Goal: Book appointment/travel/reservation

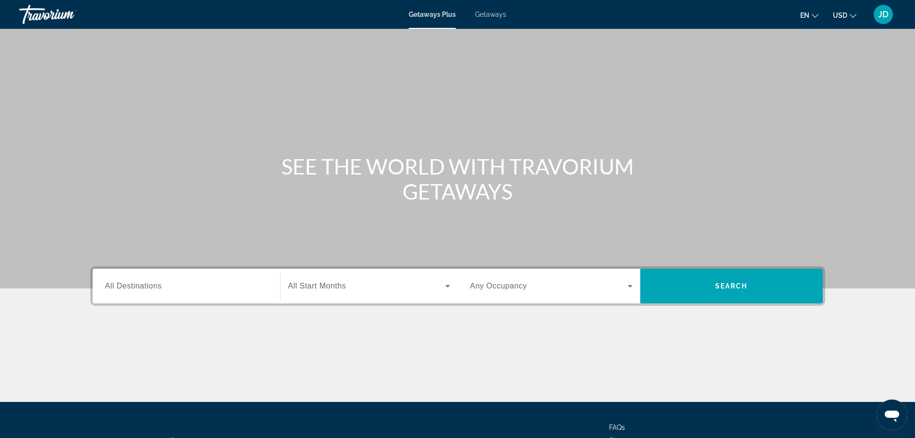
click at [170, 289] on input "Destination All Destinations" at bounding box center [186, 287] width 162 height 12
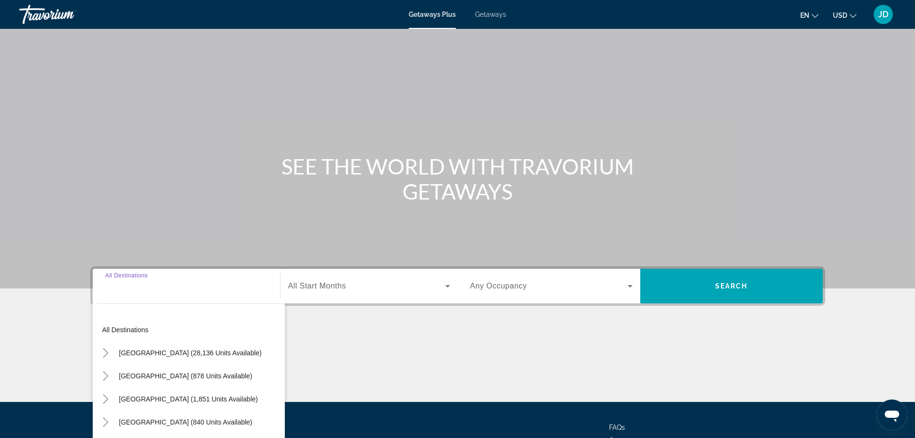
scroll to position [82, 0]
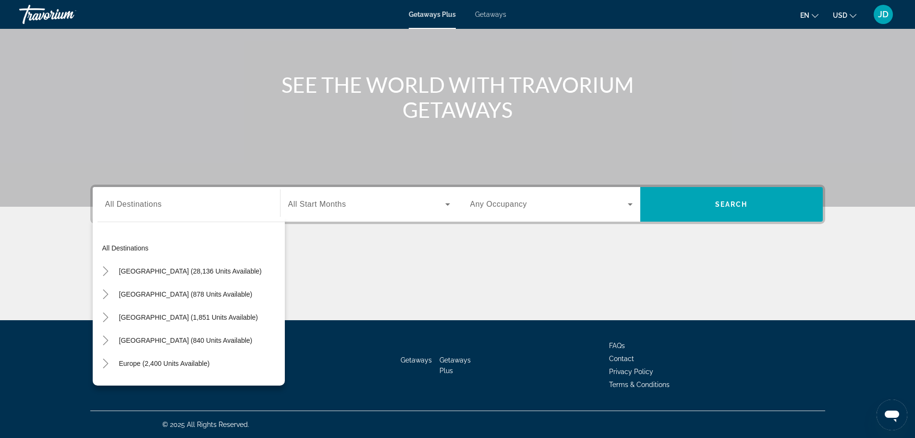
click at [356, 210] on div "Search widget" at bounding box center [369, 204] width 162 height 27
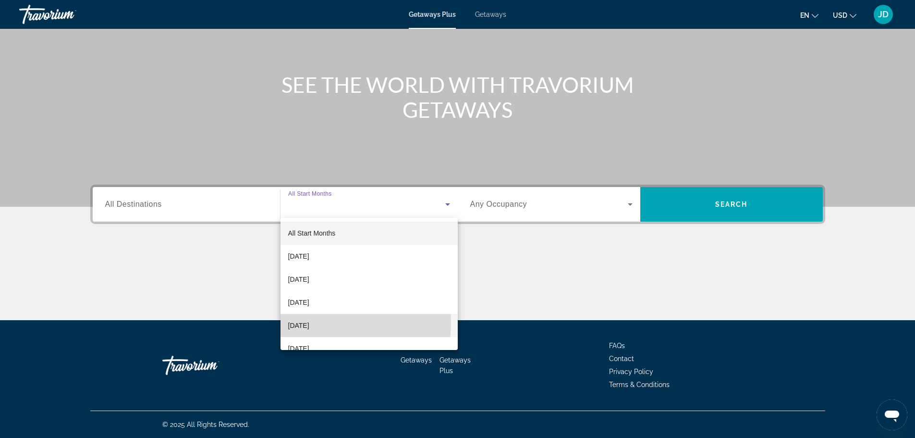
click at [301, 323] on span "[DATE]" at bounding box center [298, 326] width 21 height 12
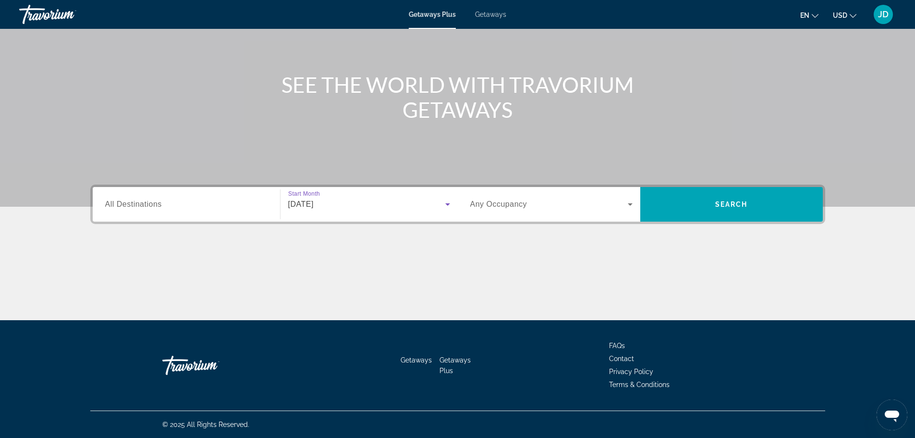
click at [545, 211] on div "Search widget" at bounding box center [551, 204] width 162 height 27
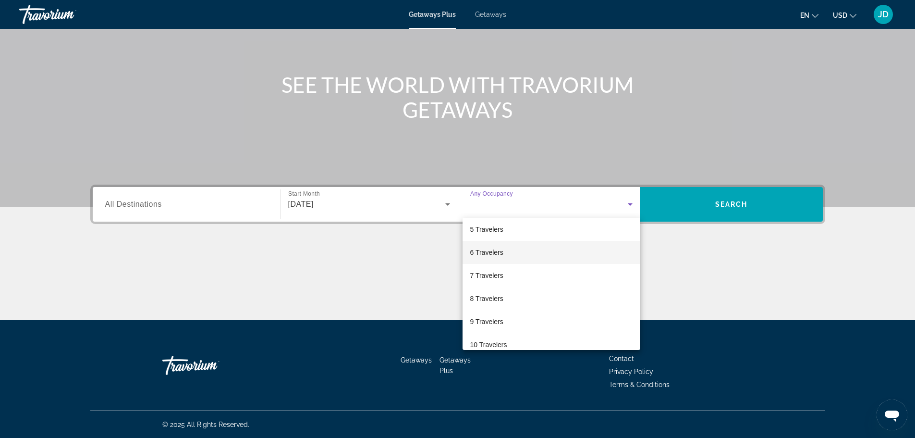
scroll to position [106, 0]
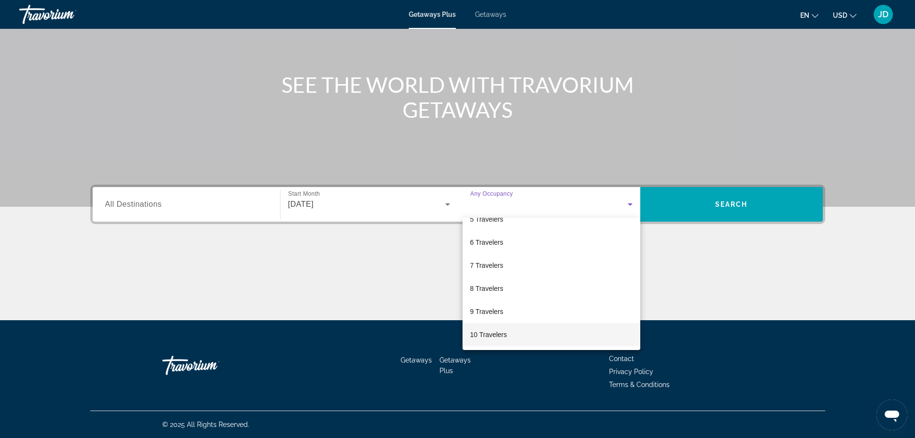
click at [499, 342] on mat-option "10 Travelers" at bounding box center [552, 334] width 178 height 23
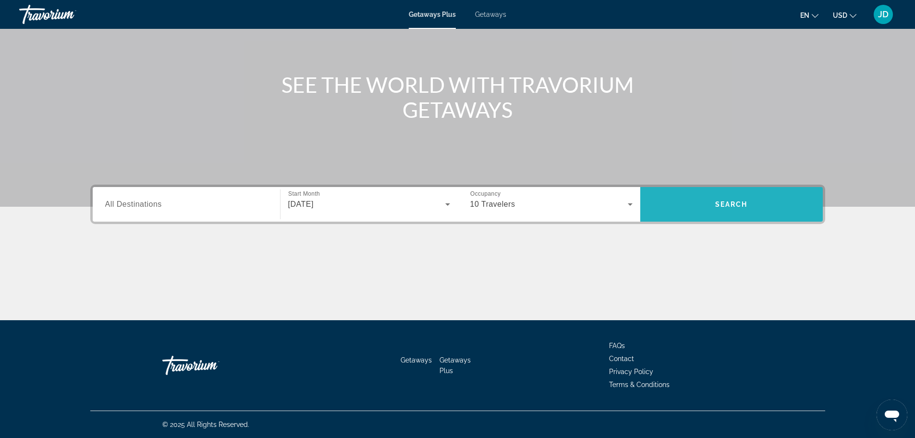
click at [747, 200] on span "Search widget" at bounding box center [731, 204] width 183 height 23
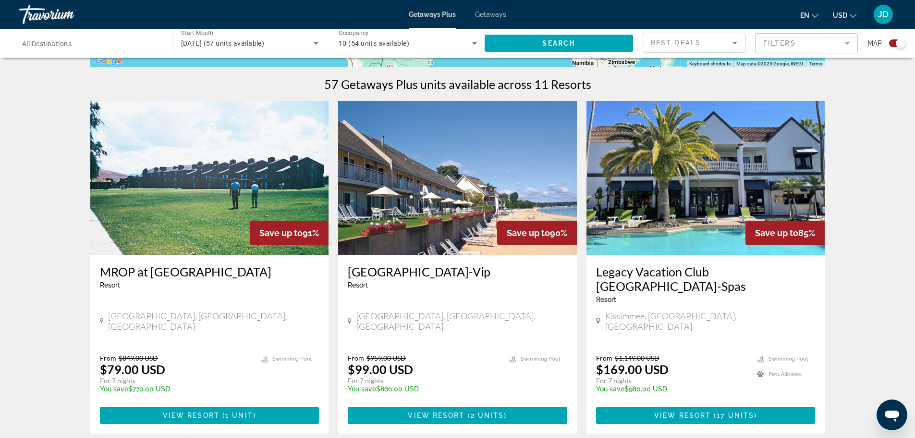
scroll to position [336, 0]
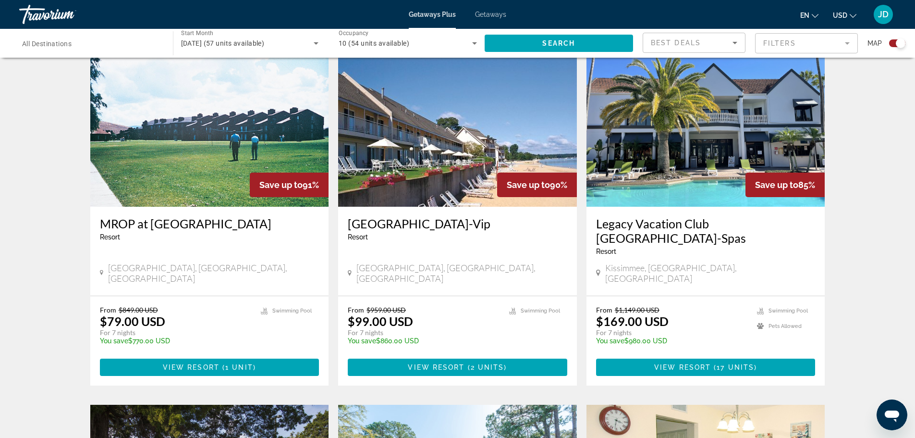
click at [693, 178] on img "Main content" at bounding box center [706, 130] width 239 height 154
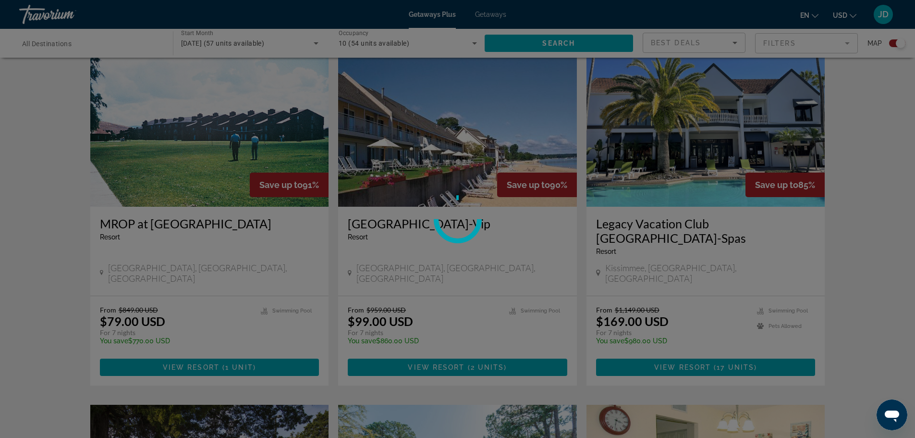
click at [693, 178] on div at bounding box center [457, 219] width 915 height 438
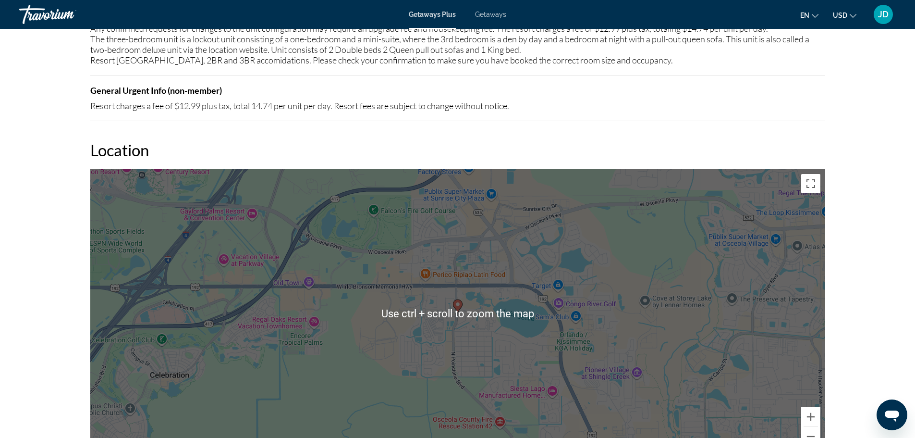
scroll to position [1441, 0]
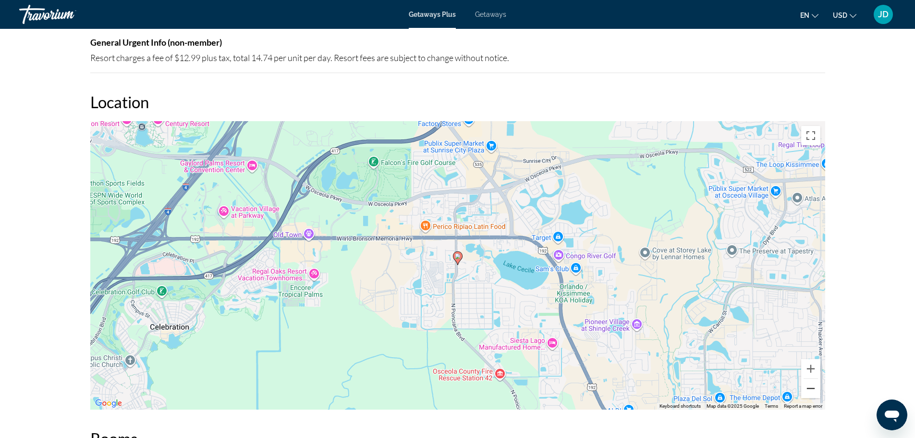
click at [813, 381] on button "Zoom out" at bounding box center [810, 388] width 19 height 19
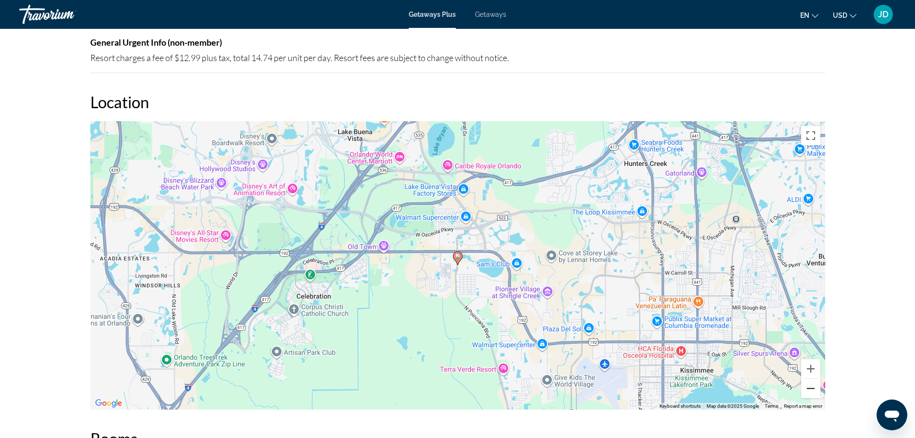
click at [813, 381] on button "Zoom out" at bounding box center [810, 388] width 19 height 19
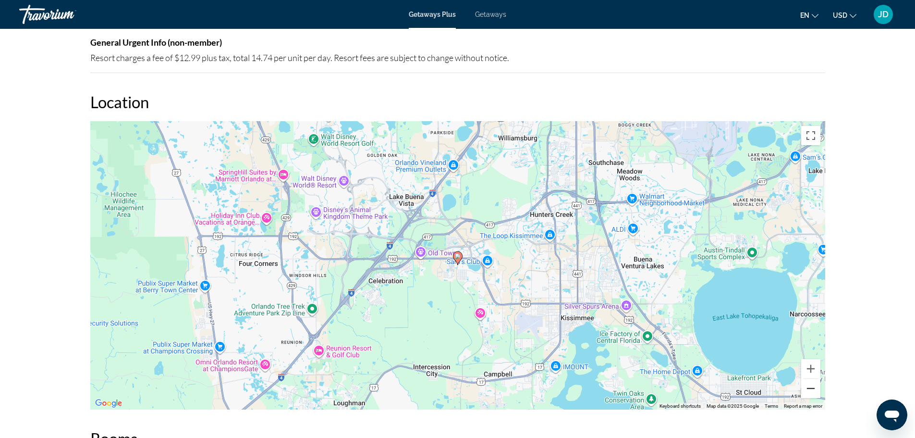
click at [813, 381] on button "Zoom out" at bounding box center [810, 388] width 19 height 19
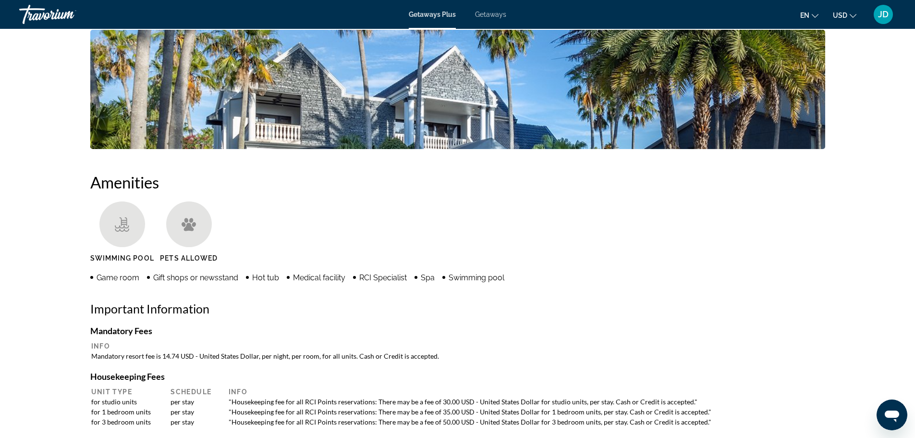
scroll to position [577, 0]
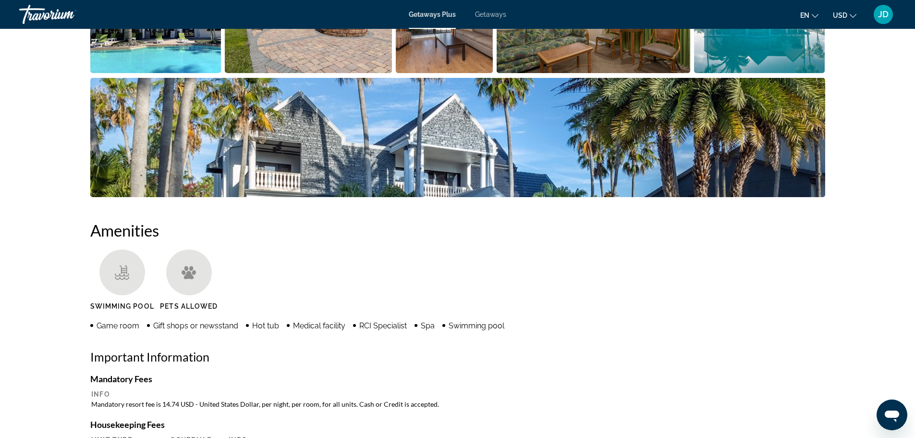
click at [723, 170] on img "Open full-screen image slider" at bounding box center [457, 137] width 735 height 119
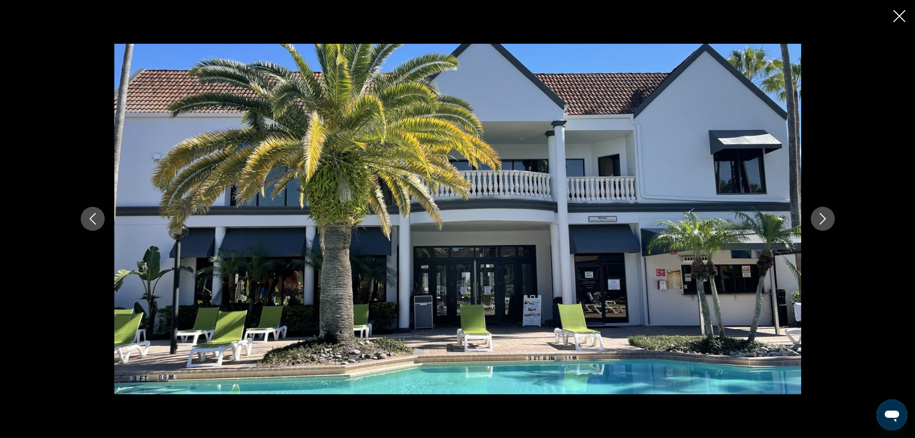
click at [822, 218] on icon "Next image" at bounding box center [823, 219] width 12 height 12
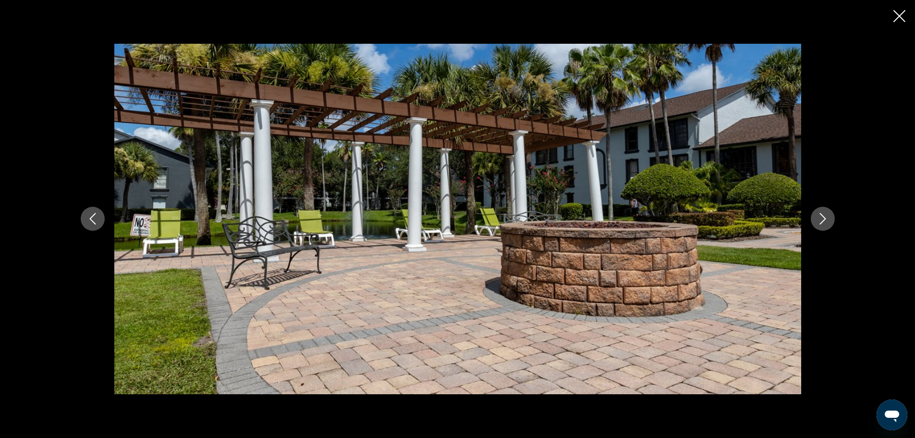
click at [822, 218] on icon "Next image" at bounding box center [823, 219] width 12 height 12
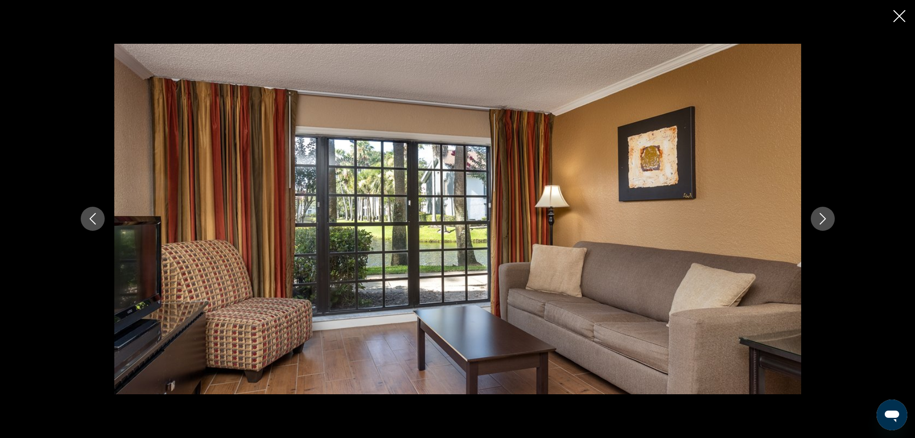
click at [822, 218] on icon "Next image" at bounding box center [823, 219] width 12 height 12
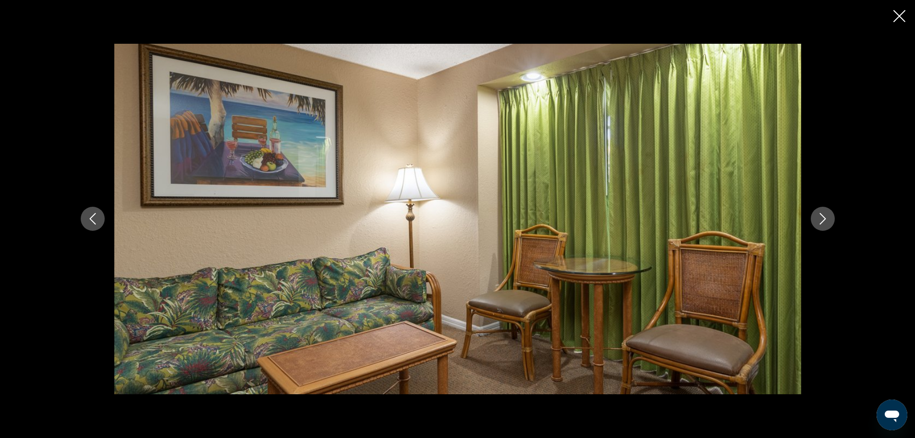
click at [822, 218] on icon "Next image" at bounding box center [823, 219] width 12 height 12
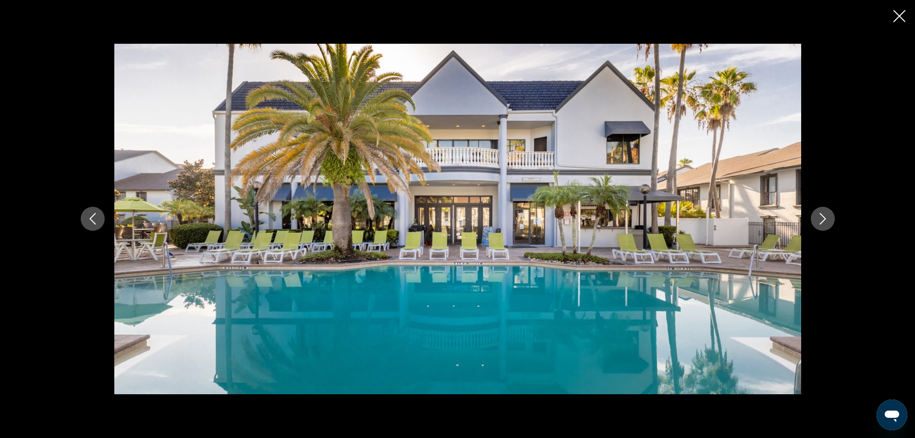
click at [822, 218] on icon "Next image" at bounding box center [823, 219] width 12 height 12
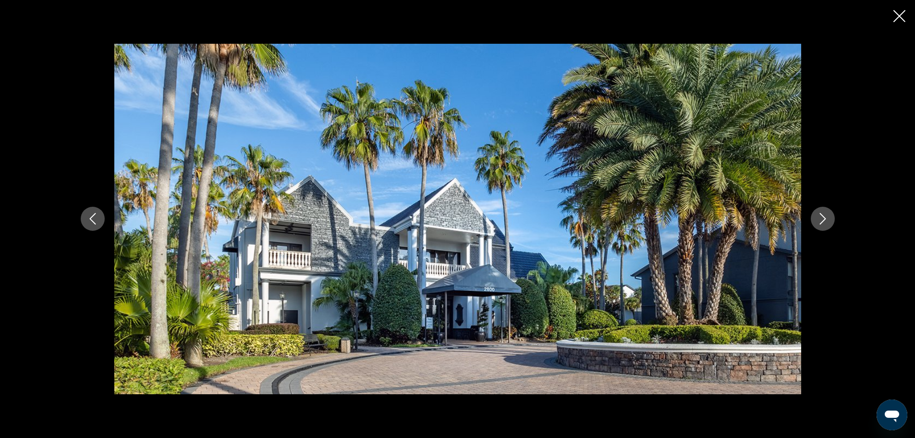
click at [822, 218] on icon "Next image" at bounding box center [823, 219] width 12 height 12
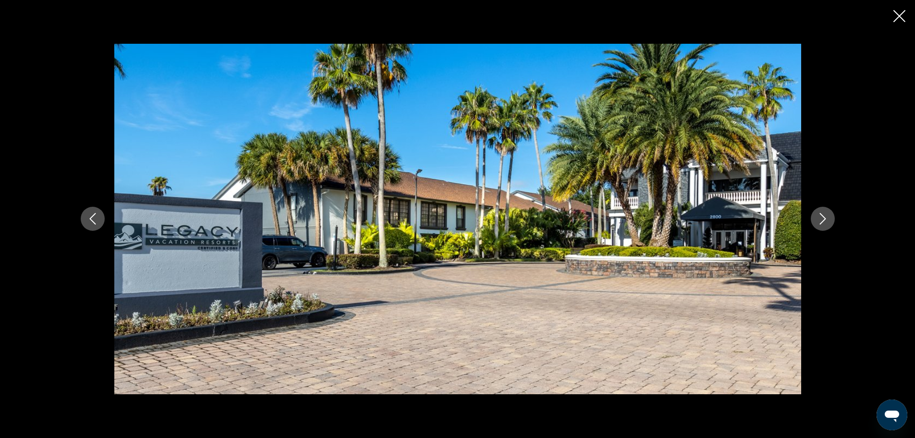
click at [822, 218] on icon "Next image" at bounding box center [823, 219] width 12 height 12
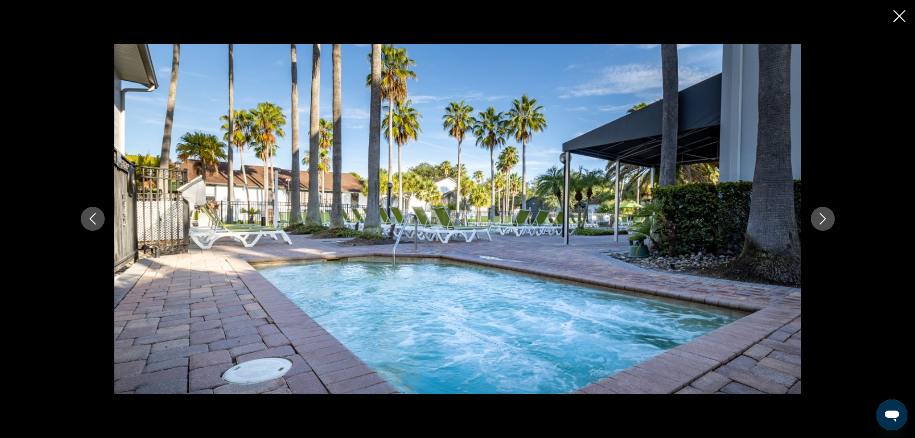
click at [822, 218] on icon "Next image" at bounding box center [823, 219] width 12 height 12
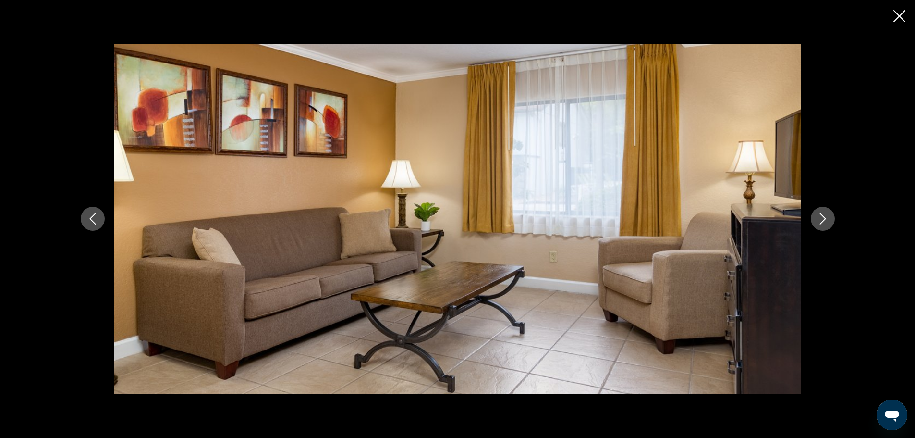
click at [822, 218] on icon "Next image" at bounding box center [823, 219] width 12 height 12
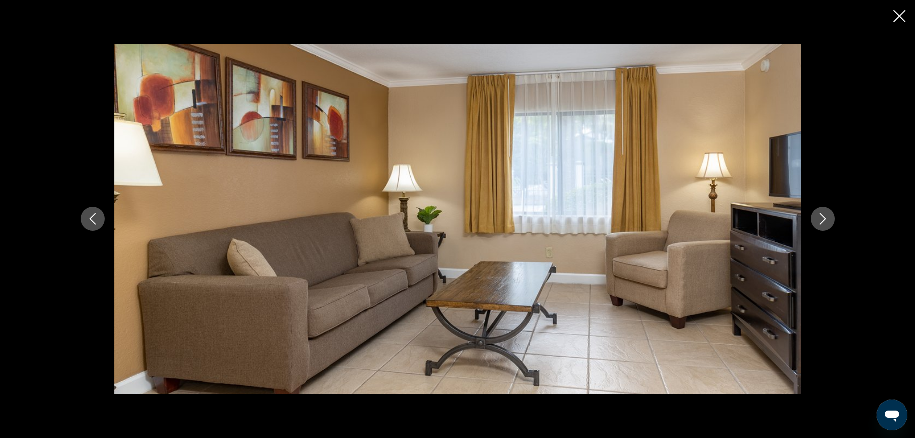
click at [822, 218] on icon "Next image" at bounding box center [823, 219] width 12 height 12
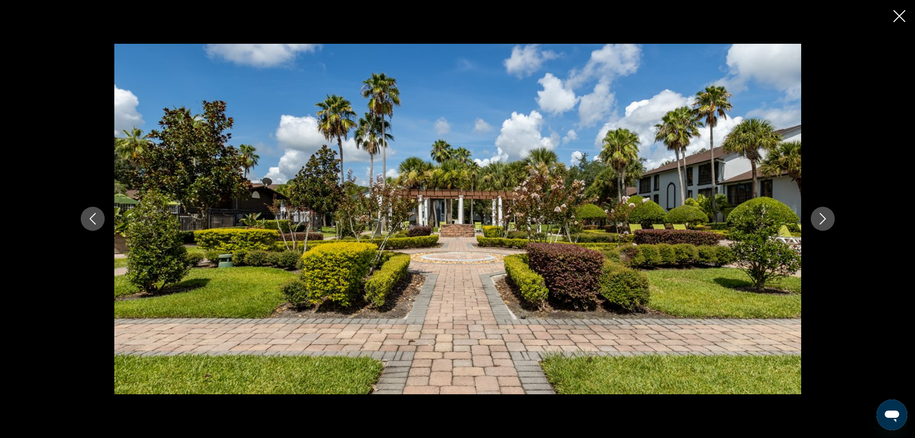
click at [822, 218] on icon "Next image" at bounding box center [823, 219] width 12 height 12
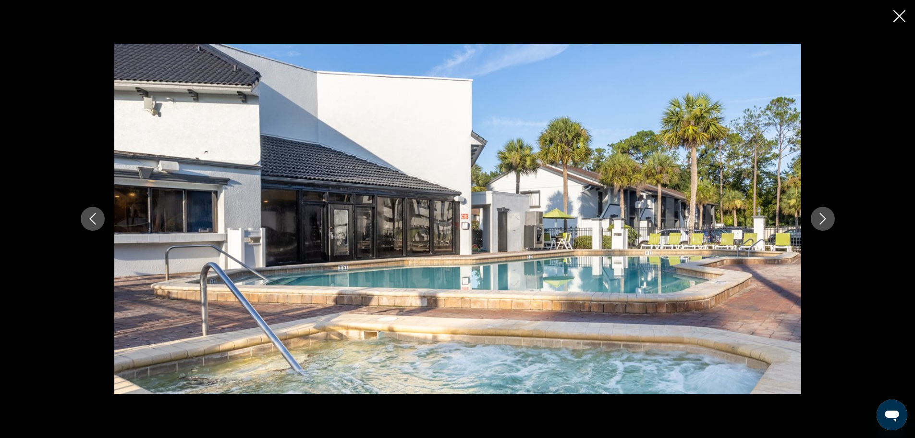
click at [822, 218] on icon "Next image" at bounding box center [823, 219] width 12 height 12
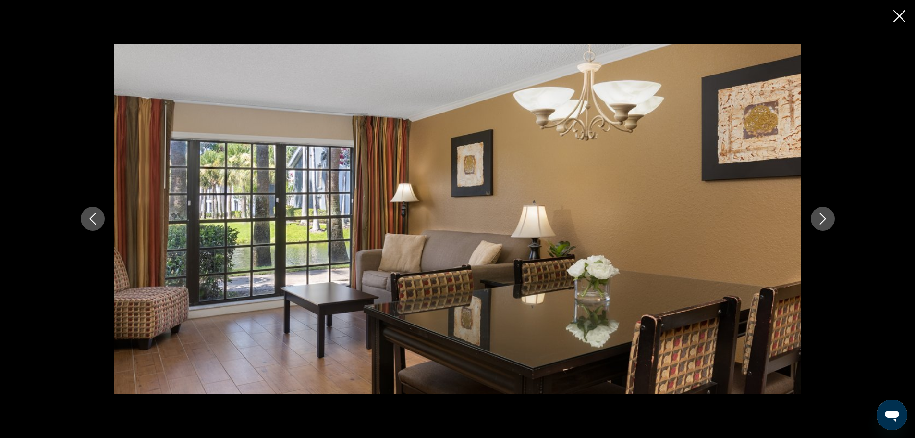
click at [822, 218] on icon "Next image" at bounding box center [823, 219] width 12 height 12
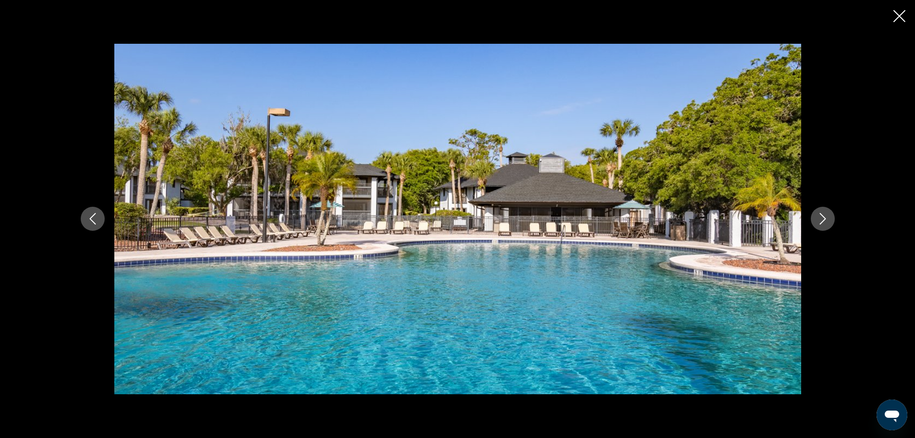
click at [898, 17] on icon "Close slideshow" at bounding box center [900, 16] width 12 height 12
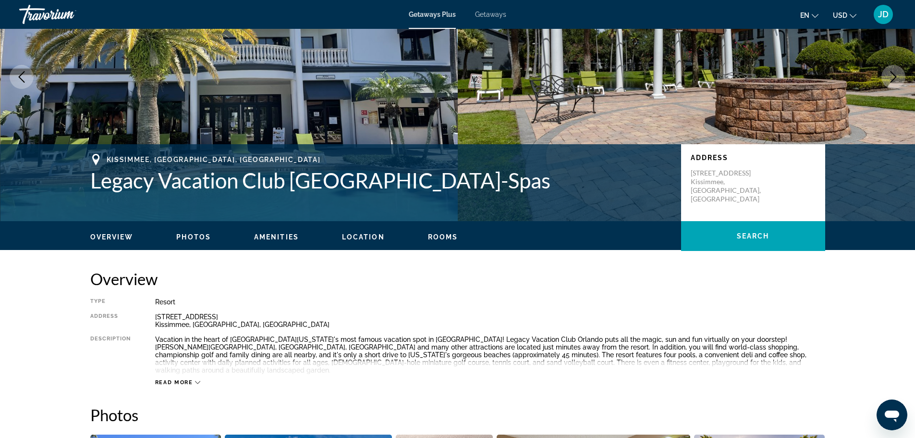
scroll to position [0, 0]
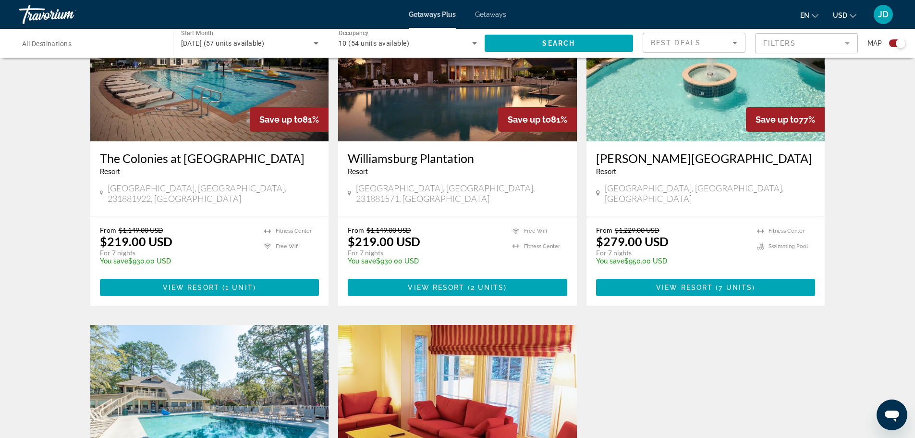
scroll to position [1153, 0]
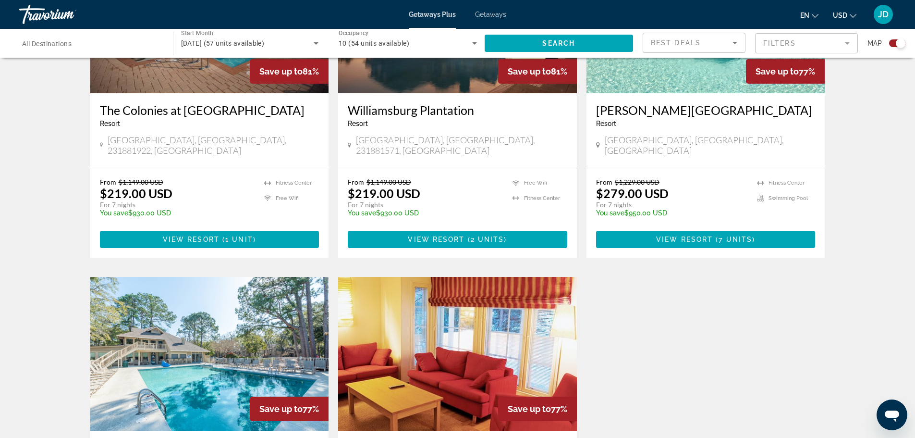
click at [186, 310] on img "Main content" at bounding box center [209, 354] width 239 height 154
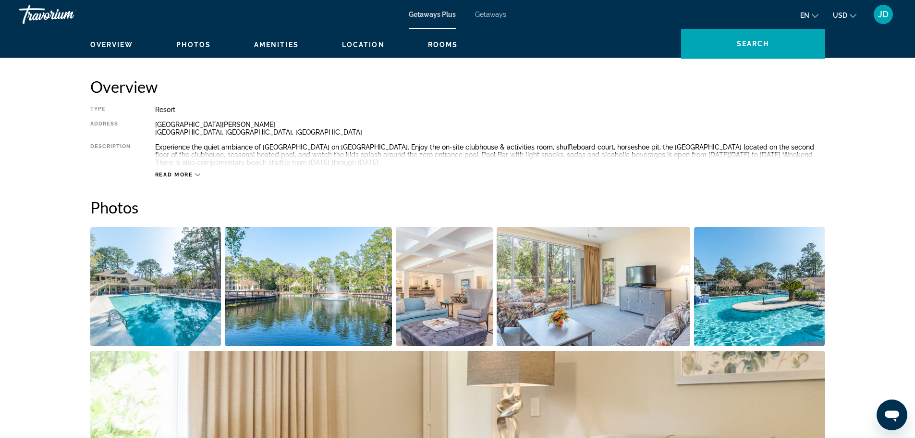
scroll to position [336, 0]
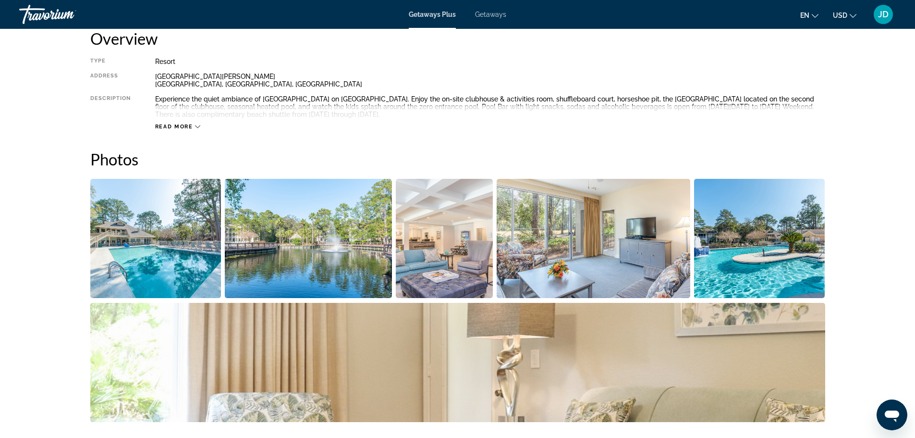
click at [172, 248] on img "Open full-screen image slider" at bounding box center [155, 238] width 131 height 119
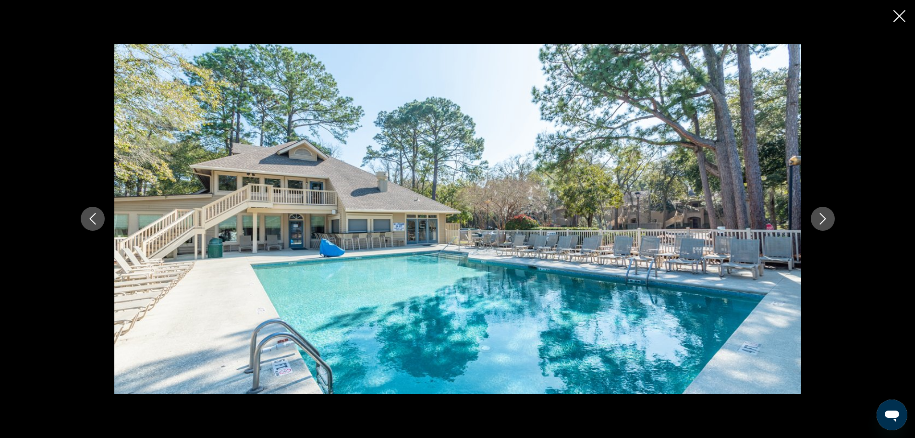
click at [824, 216] on icon "Next image" at bounding box center [823, 219] width 12 height 12
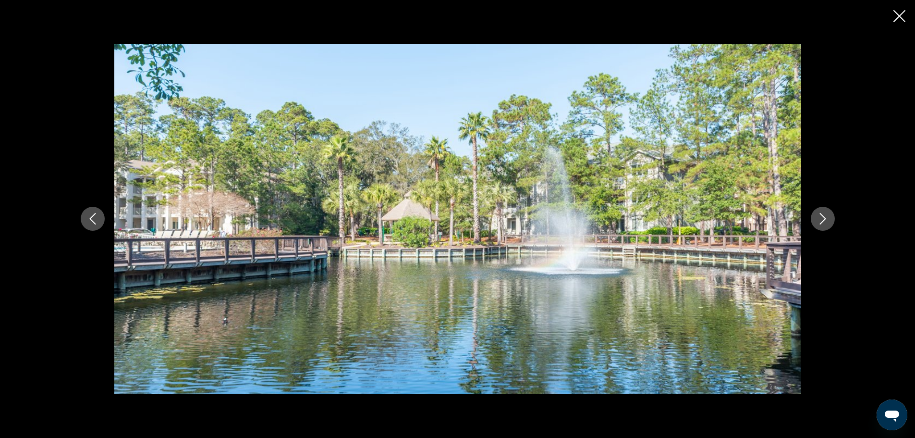
click at [824, 216] on icon "Next image" at bounding box center [823, 219] width 12 height 12
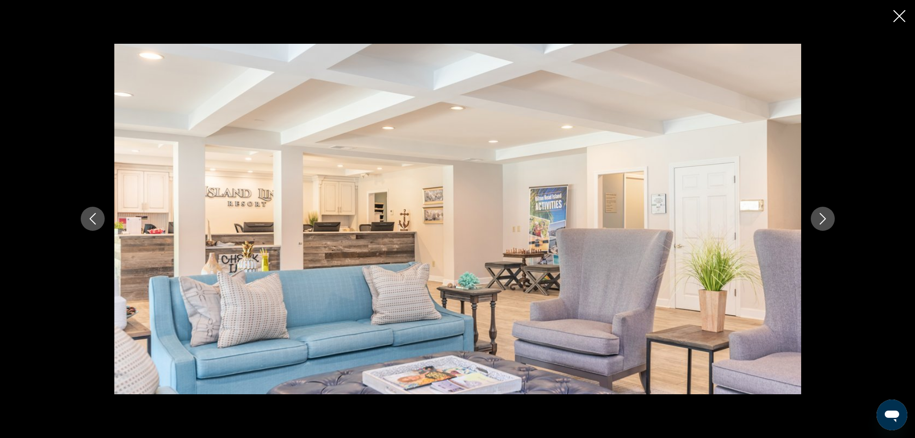
click at [824, 216] on icon "Next image" at bounding box center [823, 219] width 12 height 12
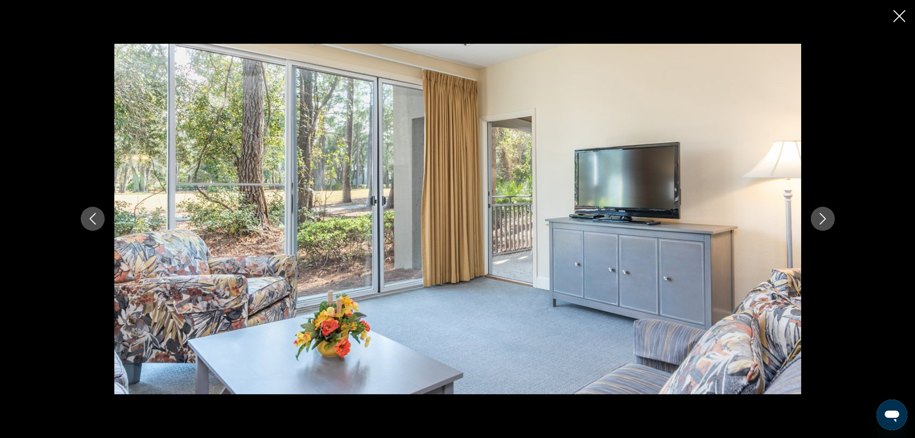
click at [824, 216] on icon "Next image" at bounding box center [823, 219] width 12 height 12
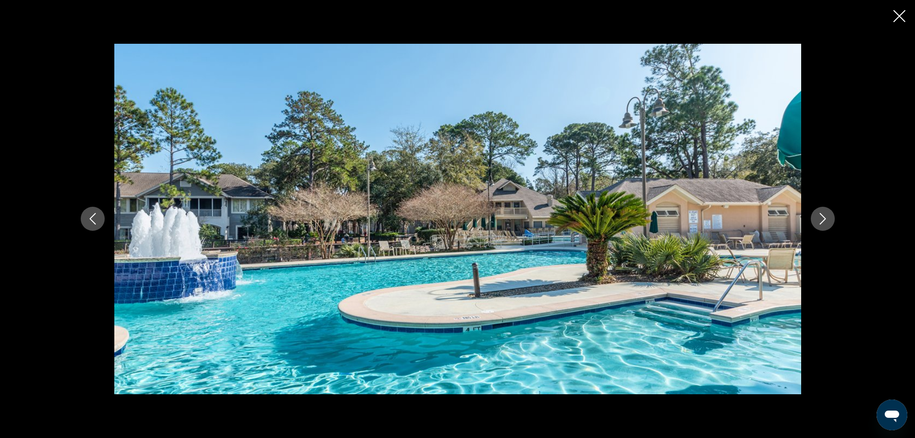
click at [824, 216] on icon "Next image" at bounding box center [823, 219] width 12 height 12
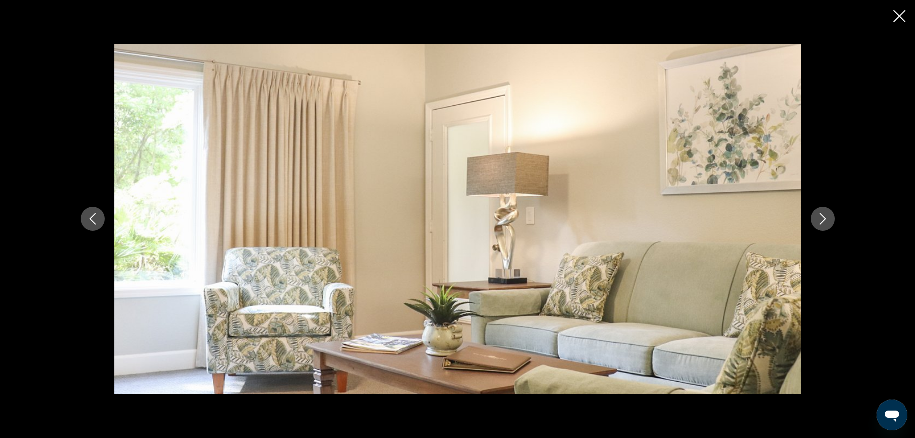
click at [825, 216] on icon "Next image" at bounding box center [823, 219] width 12 height 12
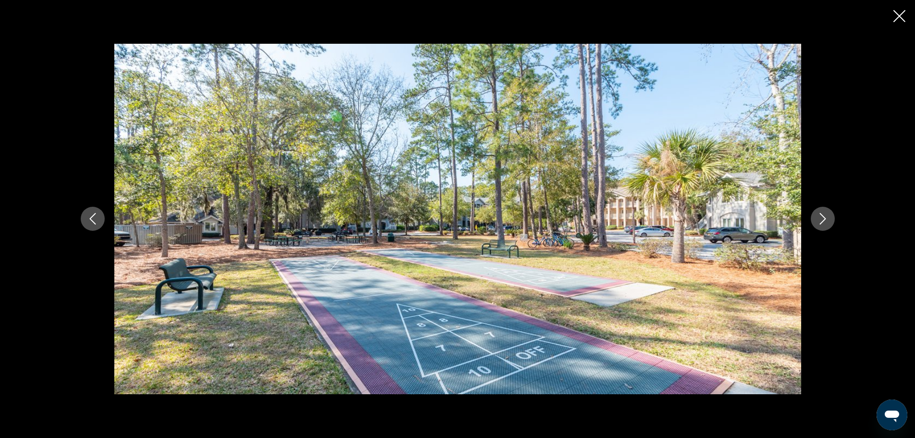
click at [825, 216] on icon "Next image" at bounding box center [823, 219] width 12 height 12
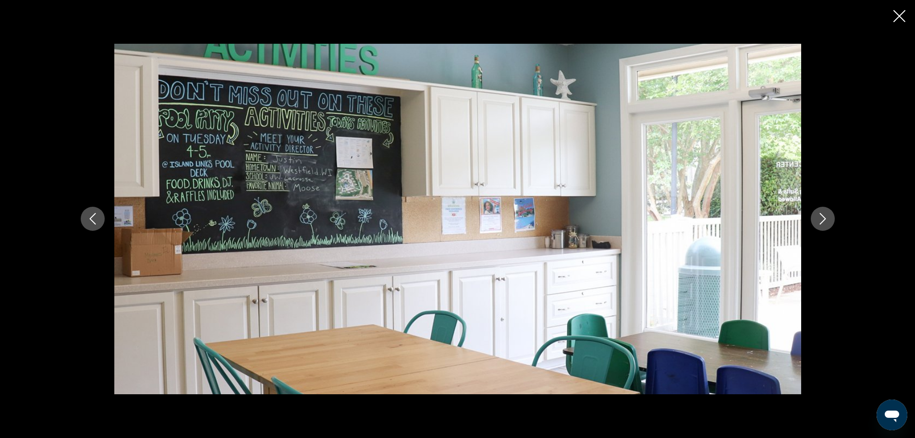
click at [825, 216] on icon "Next image" at bounding box center [823, 219] width 12 height 12
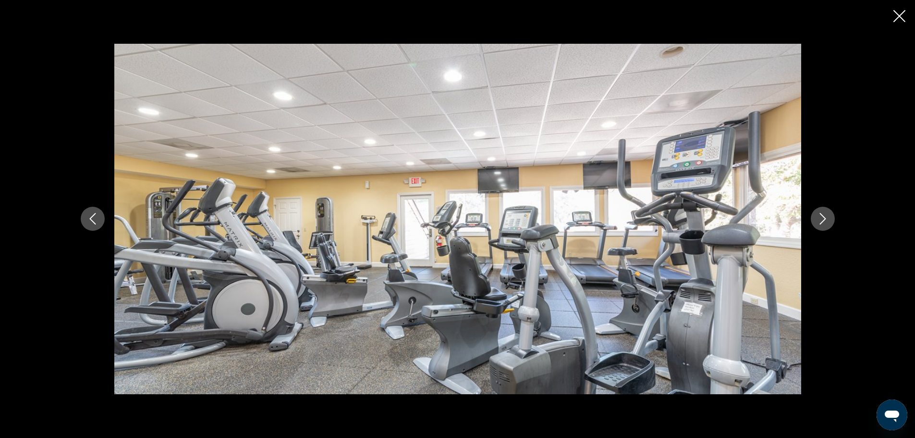
click at [825, 216] on icon "Next image" at bounding box center [823, 219] width 12 height 12
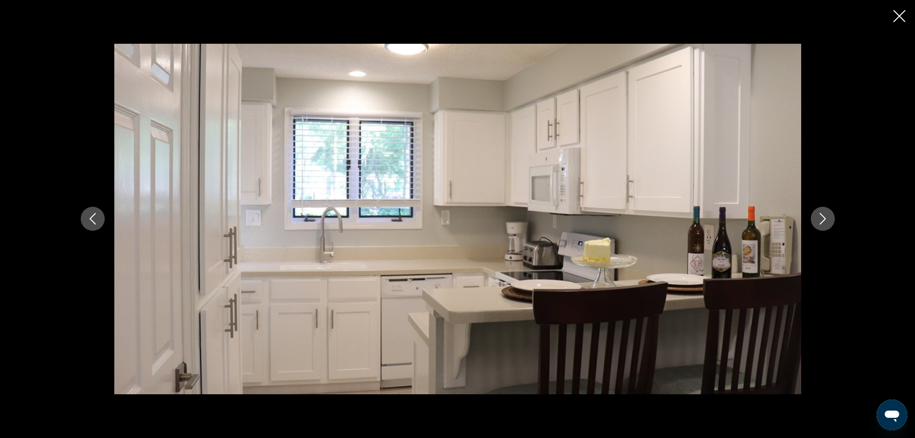
click at [825, 216] on icon "Next image" at bounding box center [823, 219] width 12 height 12
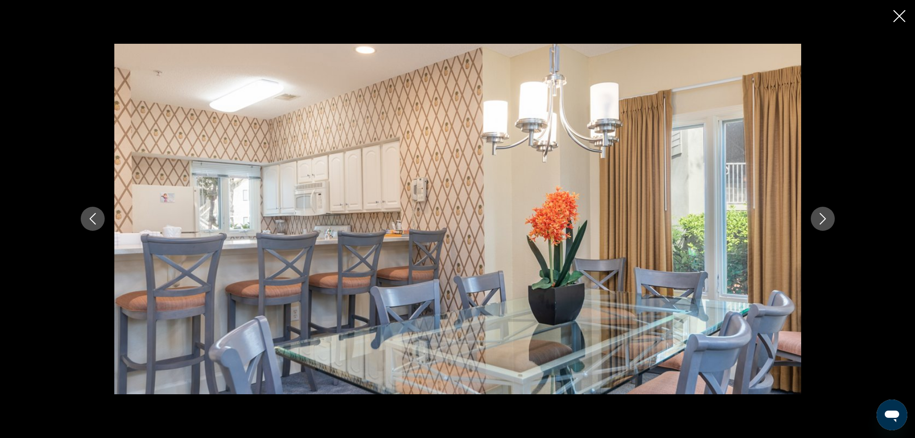
click at [825, 216] on icon "Next image" at bounding box center [823, 219] width 12 height 12
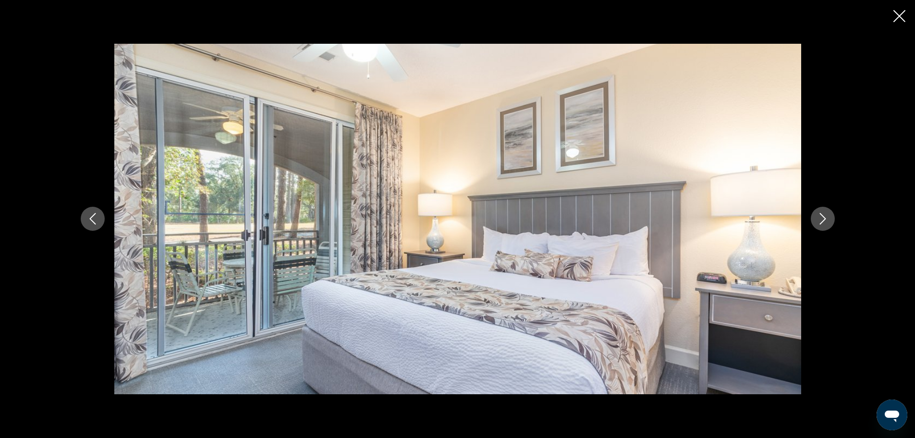
click at [825, 216] on icon "Next image" at bounding box center [823, 219] width 12 height 12
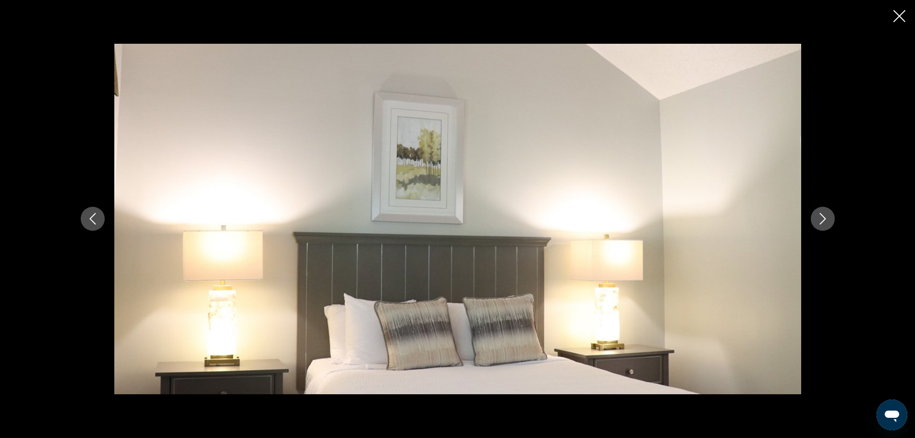
click at [825, 216] on icon "Next image" at bounding box center [823, 219] width 12 height 12
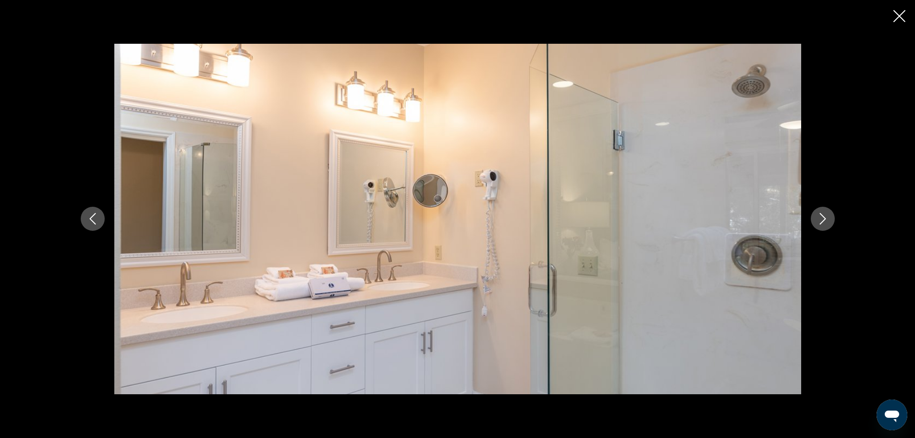
click at [825, 216] on icon "Next image" at bounding box center [823, 219] width 12 height 12
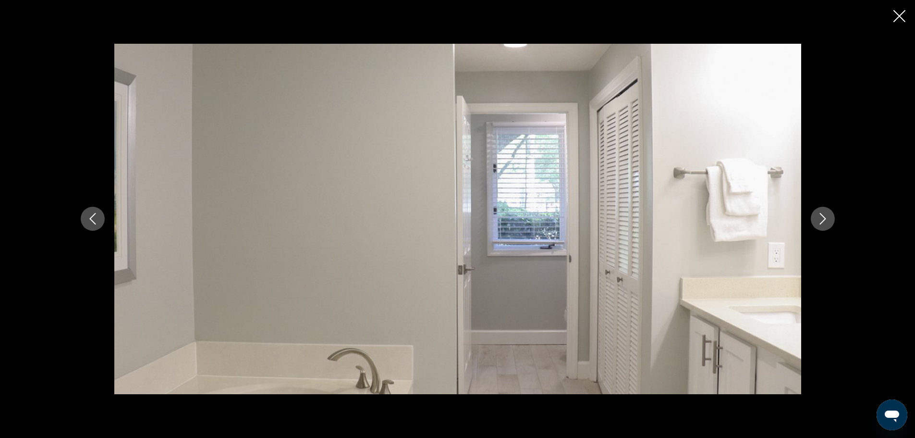
click at [825, 216] on icon "Next image" at bounding box center [823, 219] width 12 height 12
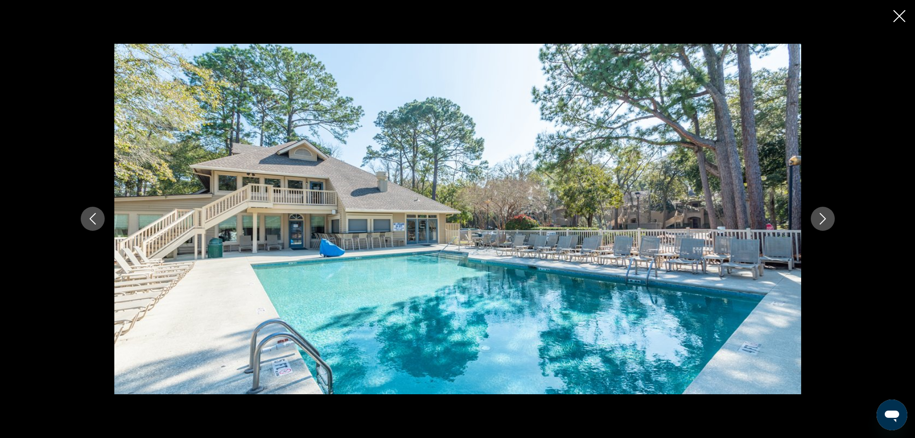
click at [825, 216] on icon "Next image" at bounding box center [823, 219] width 12 height 12
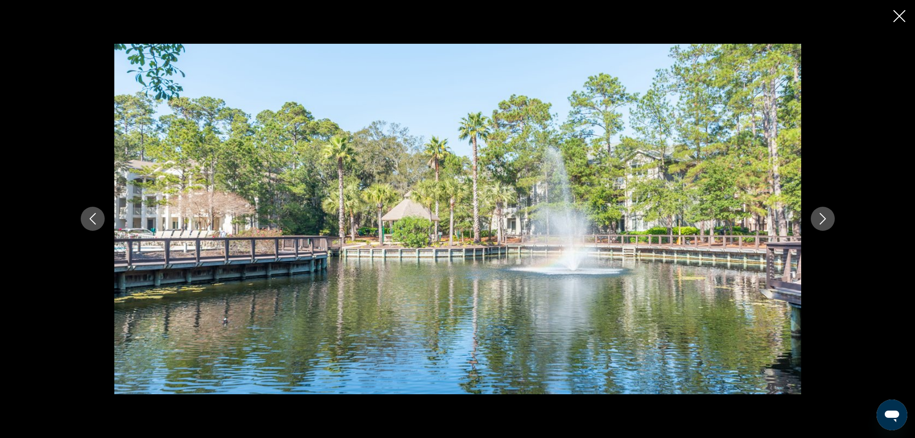
click at [825, 216] on icon "Next image" at bounding box center [823, 219] width 12 height 12
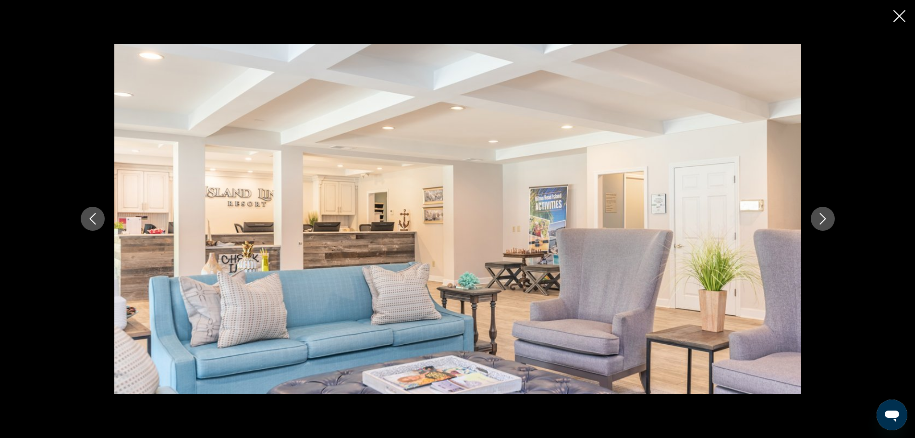
click at [825, 216] on icon "Next image" at bounding box center [823, 219] width 12 height 12
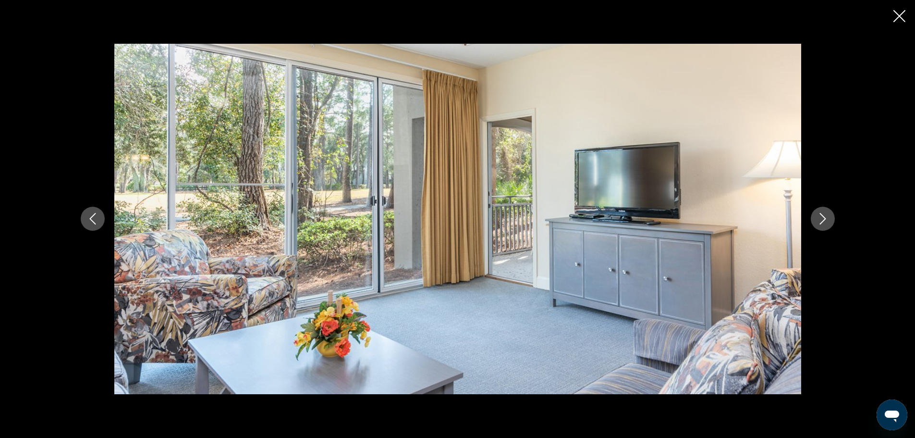
click at [825, 216] on icon "Next image" at bounding box center [823, 219] width 12 height 12
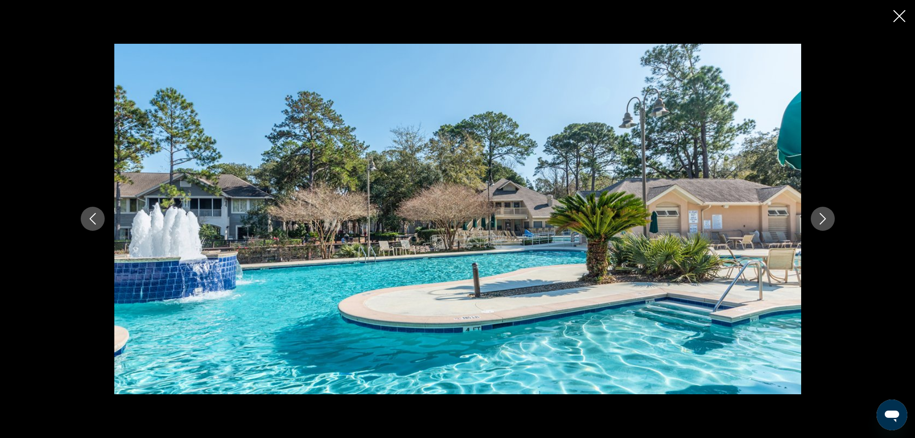
click at [900, 17] on icon "Close slideshow" at bounding box center [900, 16] width 12 height 12
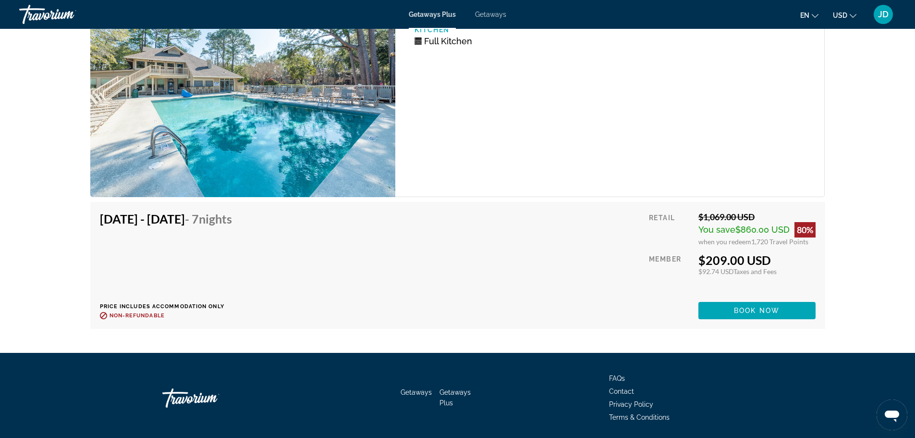
scroll to position [2162, 0]
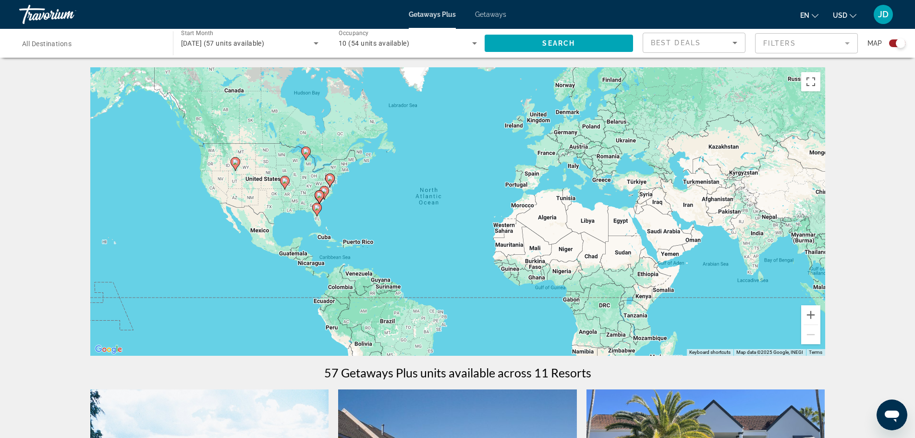
click at [474, 43] on icon "Search widget" at bounding box center [474, 43] width 5 height 2
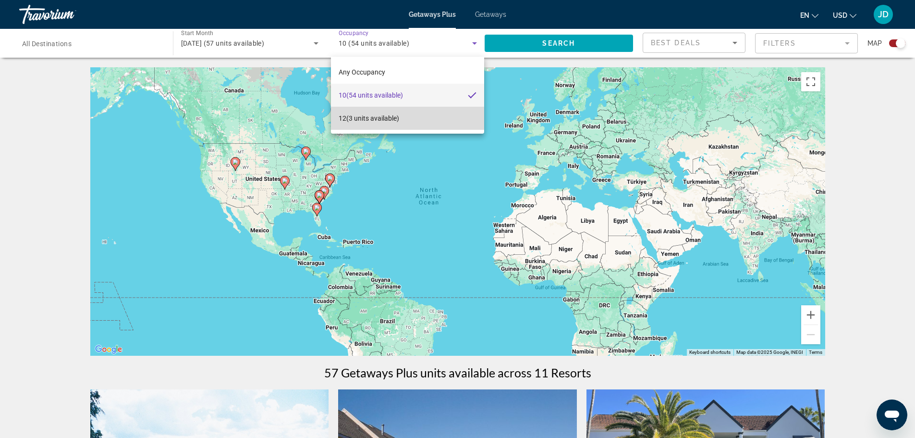
click at [343, 119] on span "12 (3 units available)" at bounding box center [369, 118] width 61 height 12
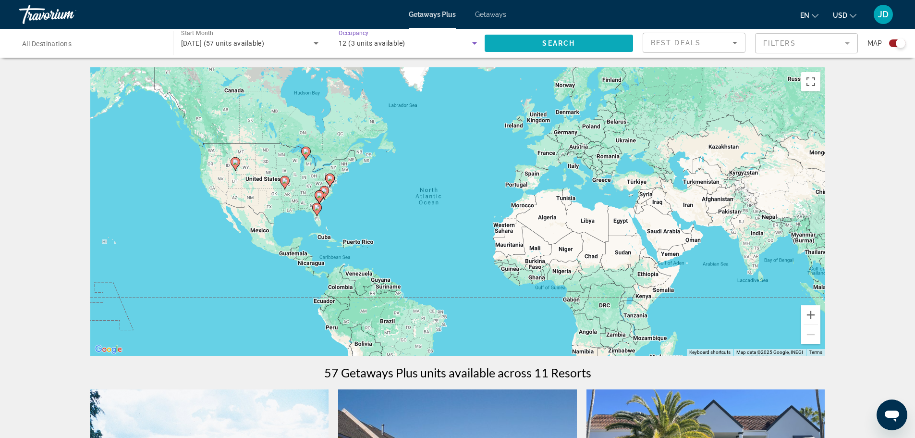
click at [550, 48] on span "Search widget" at bounding box center [559, 43] width 149 height 23
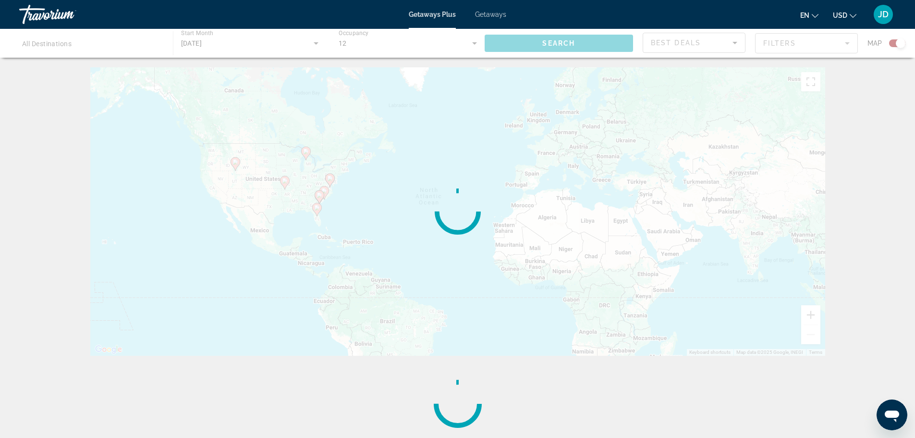
click at [550, 48] on div "Main content" at bounding box center [457, 43] width 915 height 29
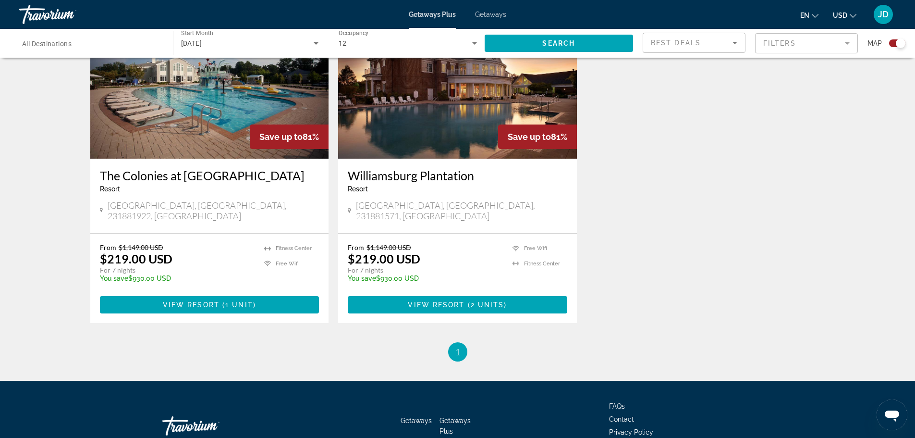
scroll to position [336, 0]
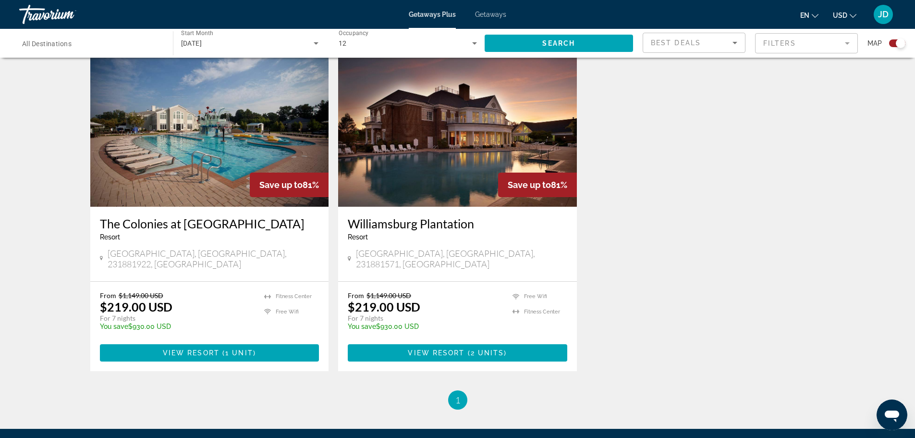
click at [190, 186] on img "Main content" at bounding box center [209, 130] width 239 height 154
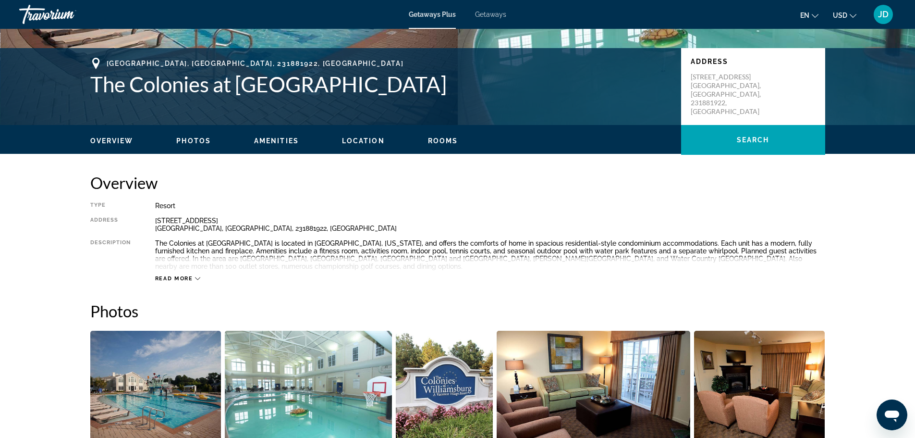
scroll to position [288, 0]
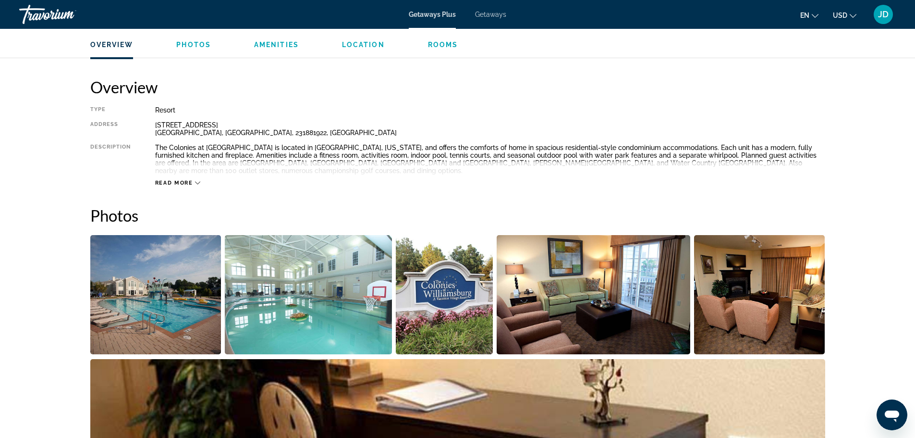
click at [197, 179] on button "Read more" at bounding box center [178, 182] width 46 height 7
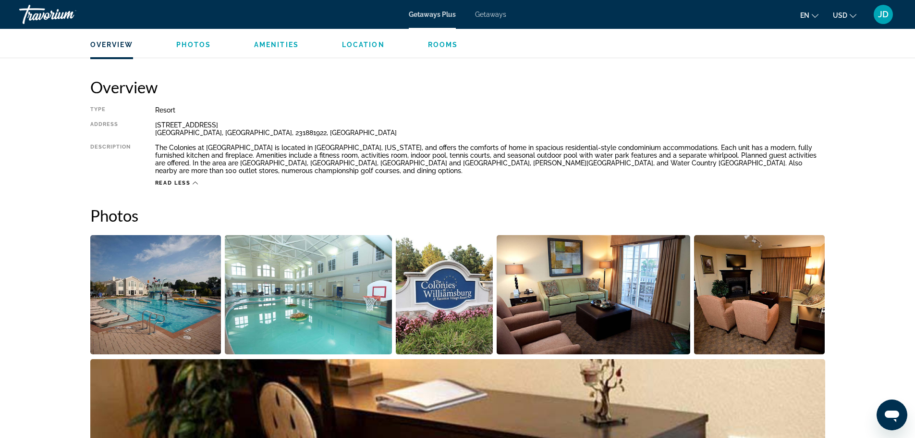
click at [150, 295] on img "Open full-screen image slider" at bounding box center [155, 294] width 131 height 119
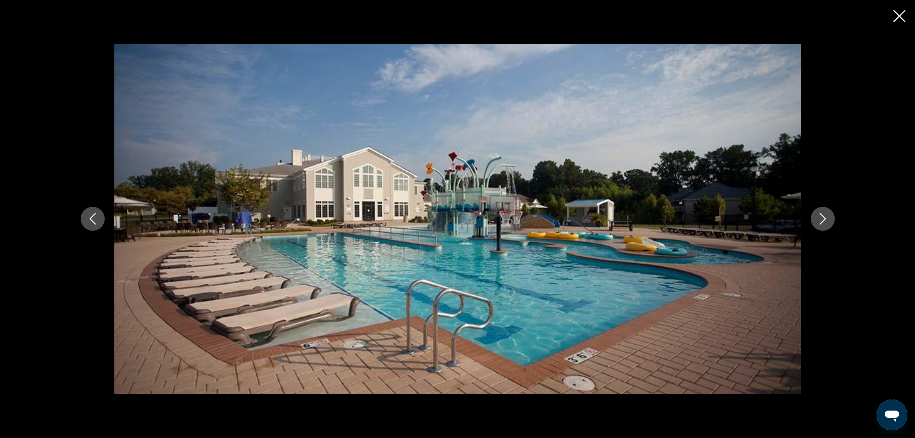
click at [816, 220] on button "Next image" at bounding box center [823, 219] width 24 height 24
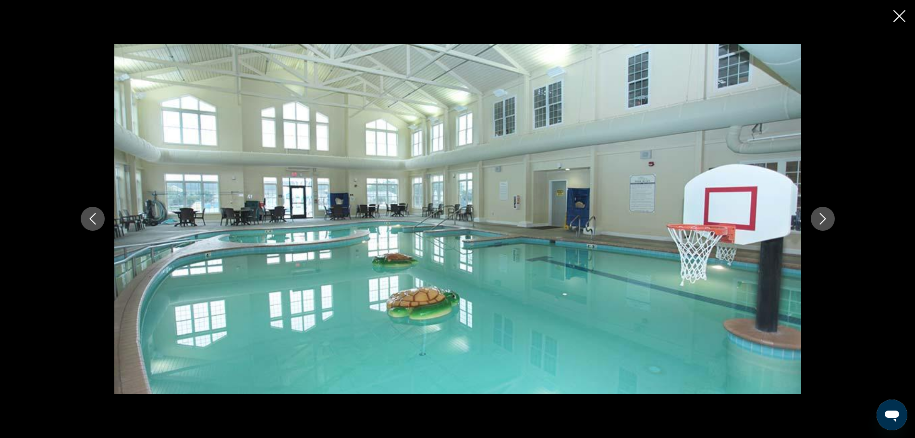
click at [816, 220] on button "Next image" at bounding box center [823, 219] width 24 height 24
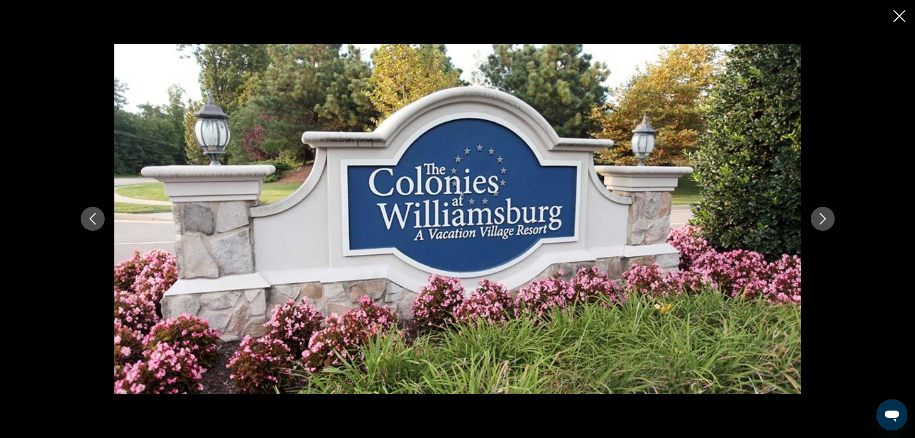
click at [816, 220] on button "Next image" at bounding box center [823, 219] width 24 height 24
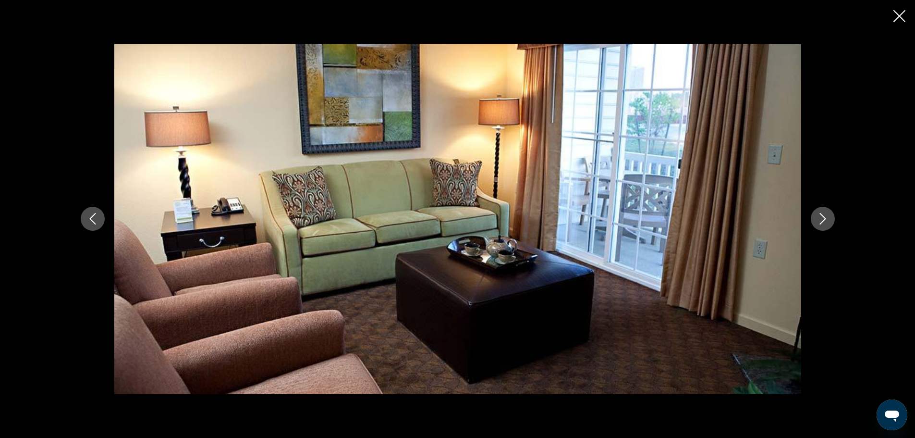
click at [816, 220] on button "Next image" at bounding box center [823, 219] width 24 height 24
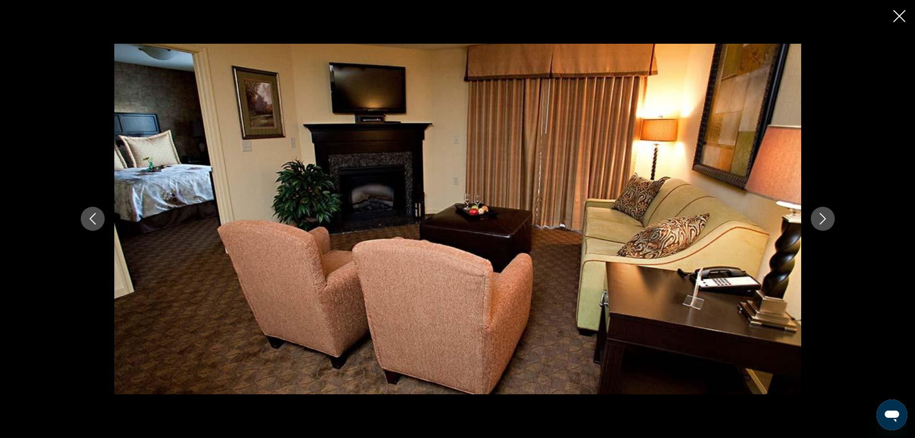
click at [816, 220] on button "Next image" at bounding box center [823, 219] width 24 height 24
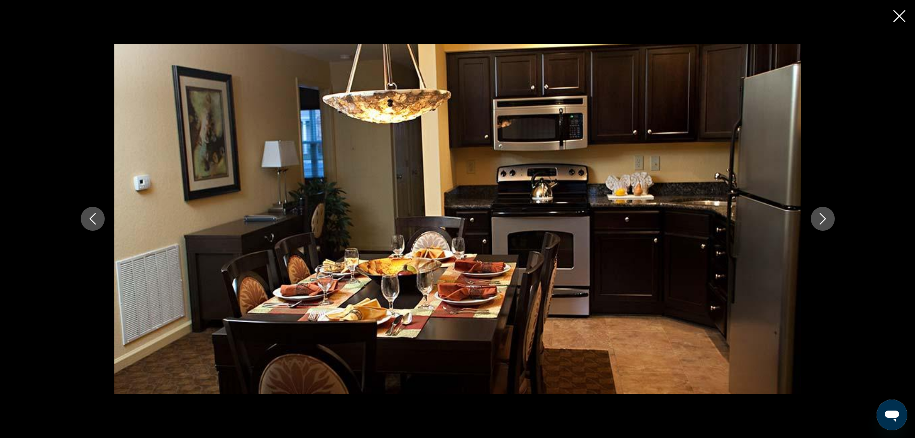
click at [816, 220] on button "Next image" at bounding box center [823, 219] width 24 height 24
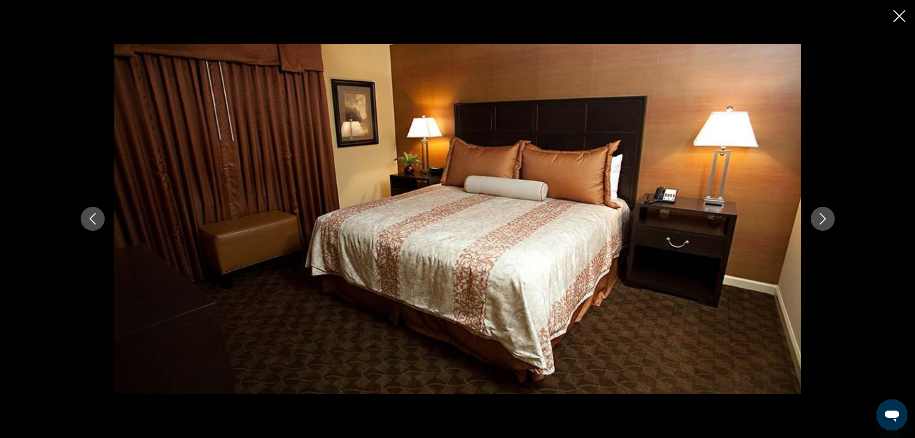
click at [816, 220] on button "Next image" at bounding box center [823, 219] width 24 height 24
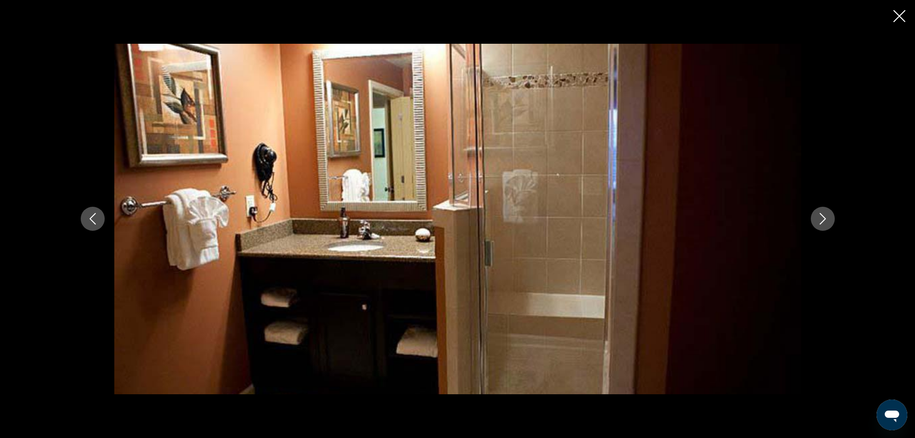
click at [816, 220] on button "Next image" at bounding box center [823, 219] width 24 height 24
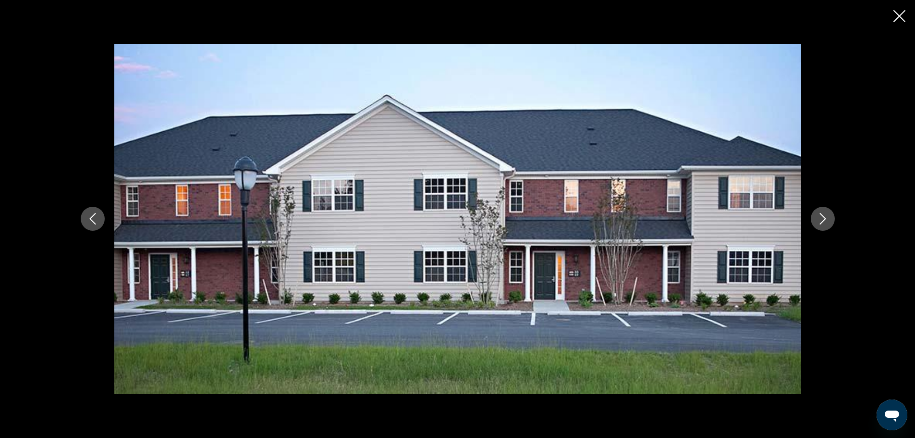
click at [816, 220] on button "Next image" at bounding box center [823, 219] width 24 height 24
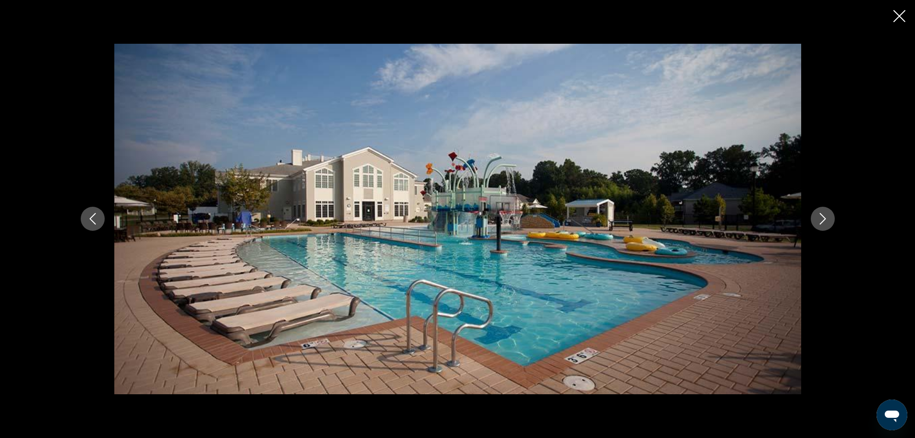
click at [816, 220] on button "Next image" at bounding box center [823, 219] width 24 height 24
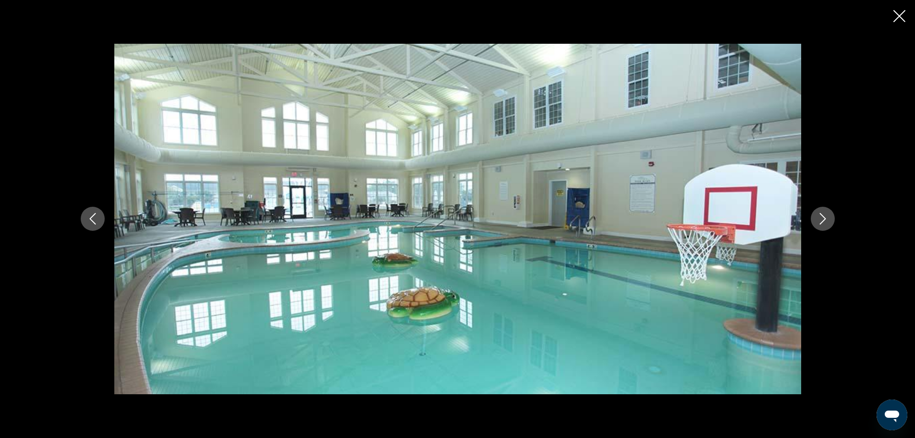
click at [816, 220] on button "Next image" at bounding box center [823, 219] width 24 height 24
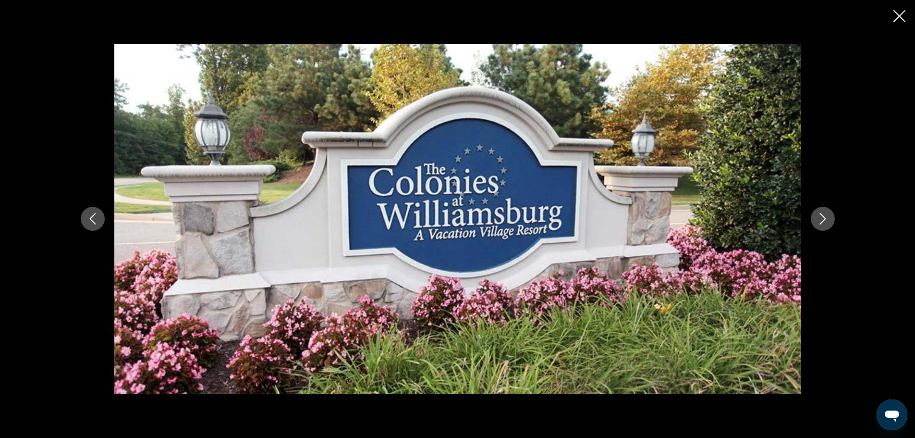
click at [899, 20] on icon "Close slideshow" at bounding box center [900, 16] width 12 height 12
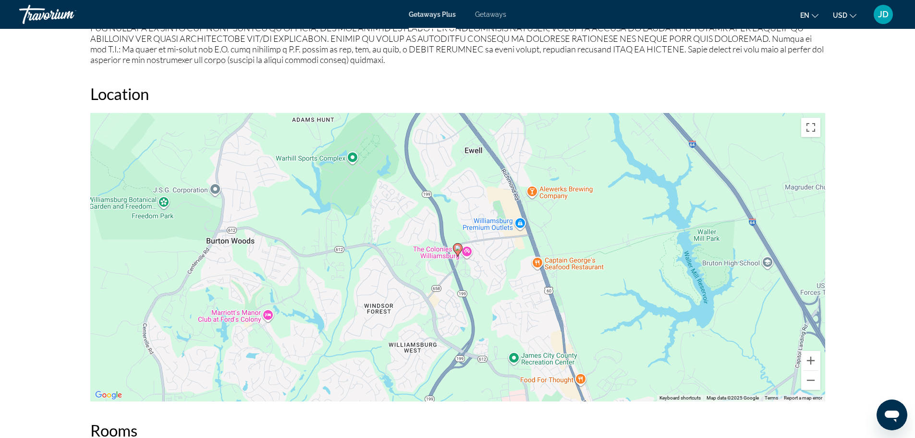
scroll to position [1057, 0]
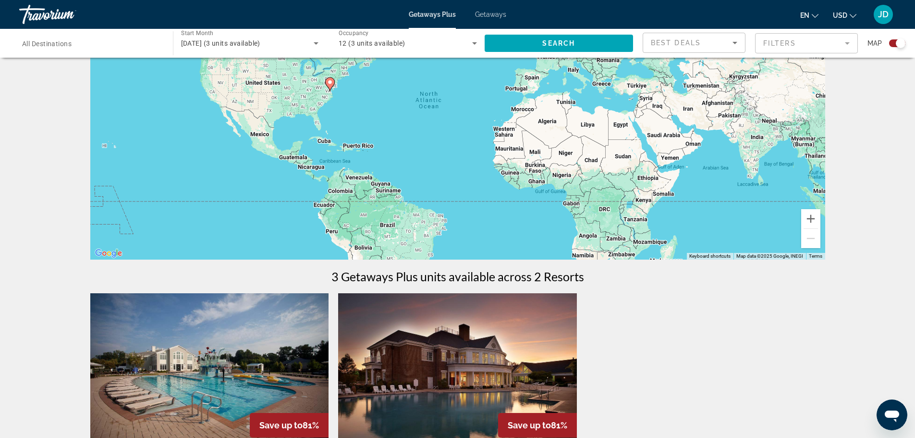
scroll to position [240, 0]
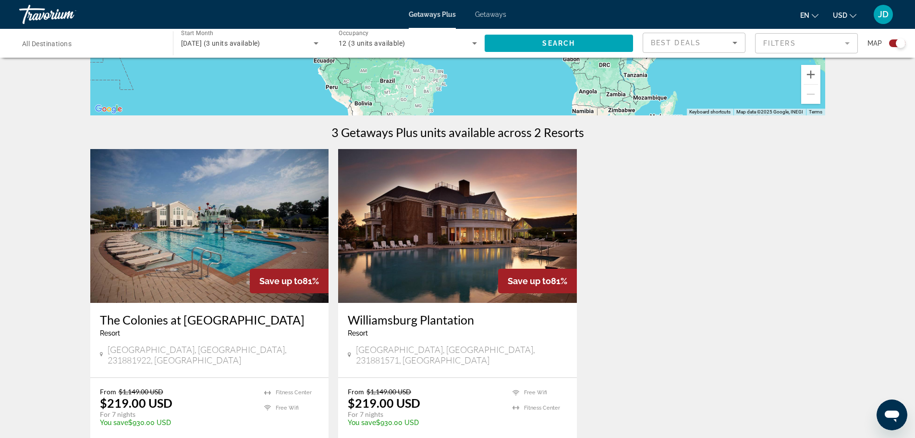
click at [492, 251] on img "Main content" at bounding box center [457, 226] width 239 height 154
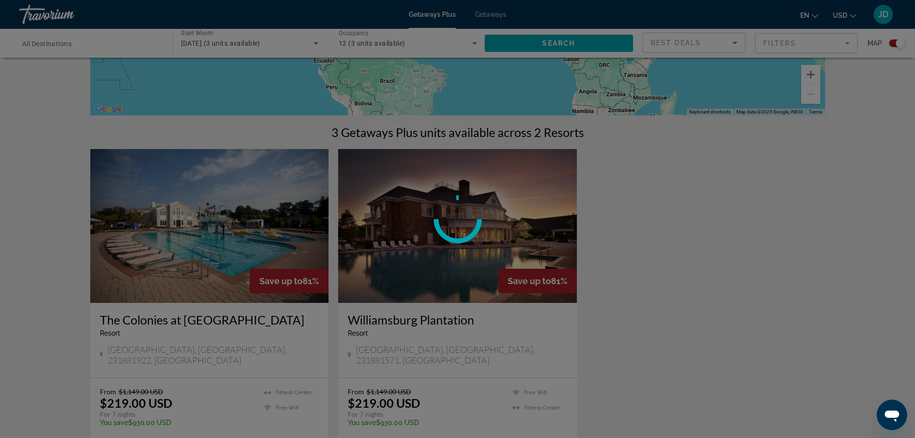
click at [492, 251] on div at bounding box center [457, 219] width 915 height 438
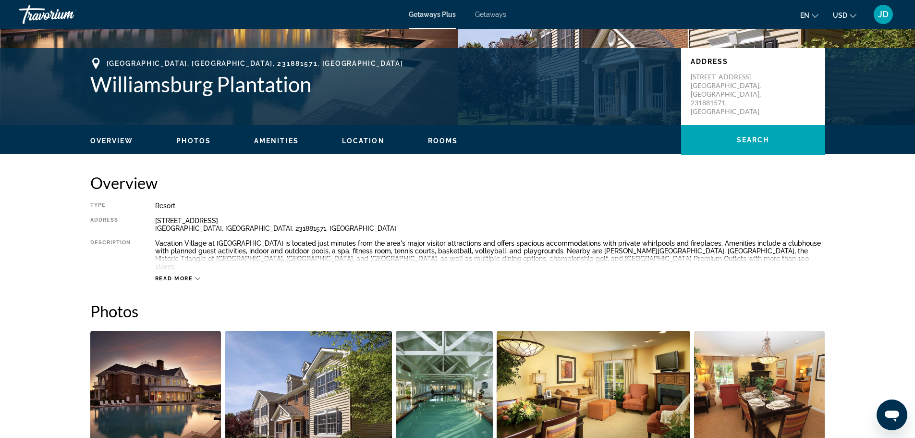
scroll to position [240, 0]
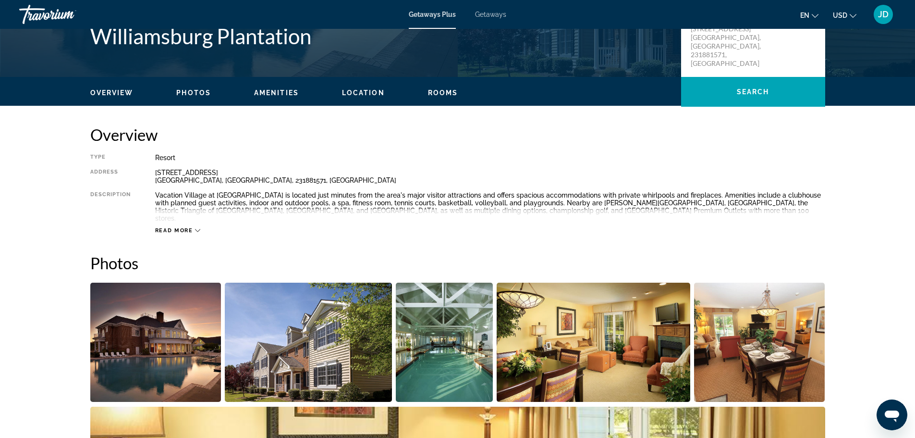
click at [175, 335] on img "Open full-screen image slider" at bounding box center [155, 342] width 131 height 119
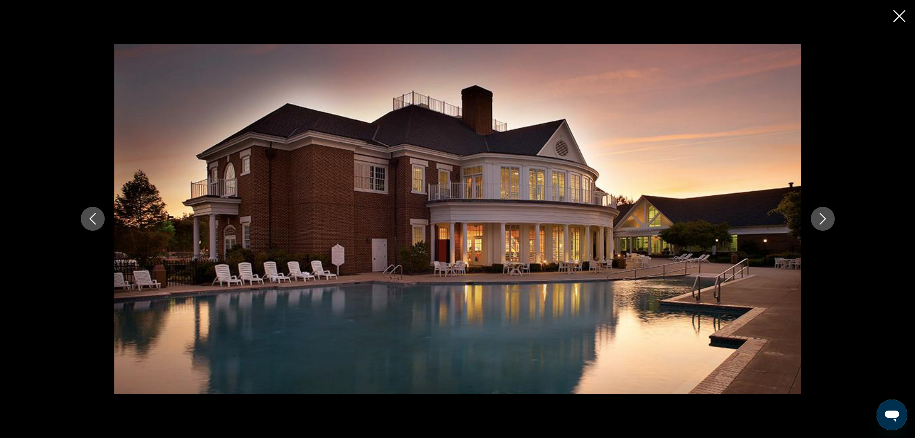
click at [828, 221] on icon "Next image" at bounding box center [823, 219] width 12 height 12
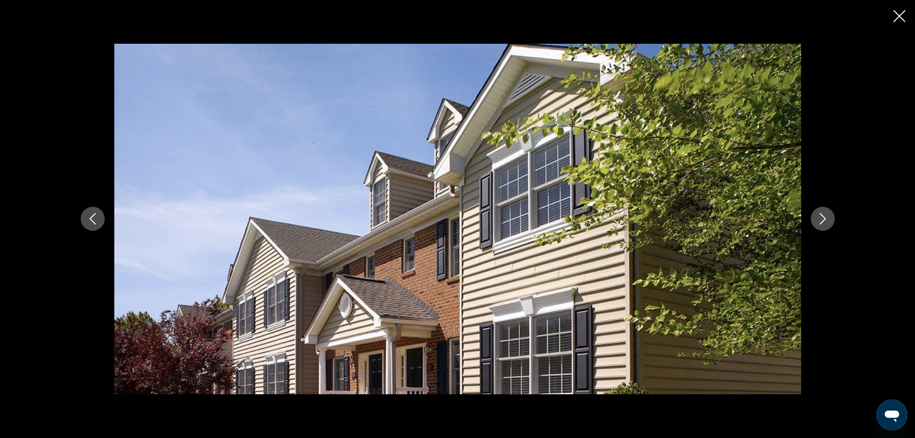
click at [828, 221] on icon "Next image" at bounding box center [823, 219] width 12 height 12
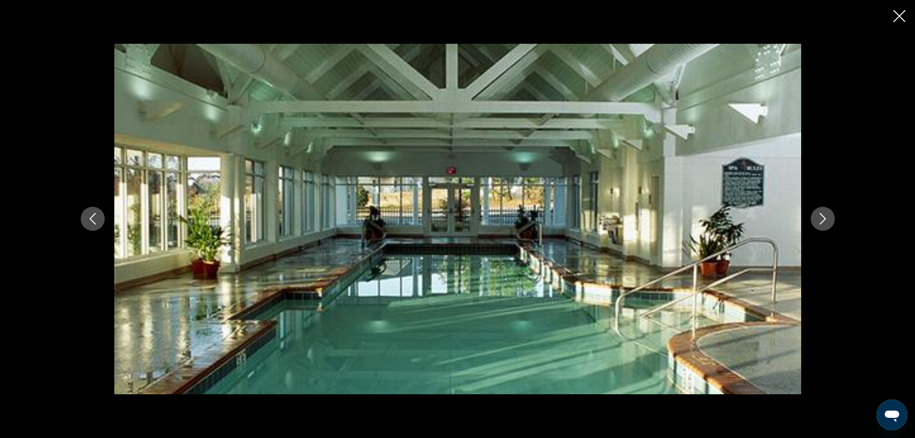
click at [828, 221] on icon "Next image" at bounding box center [823, 219] width 12 height 12
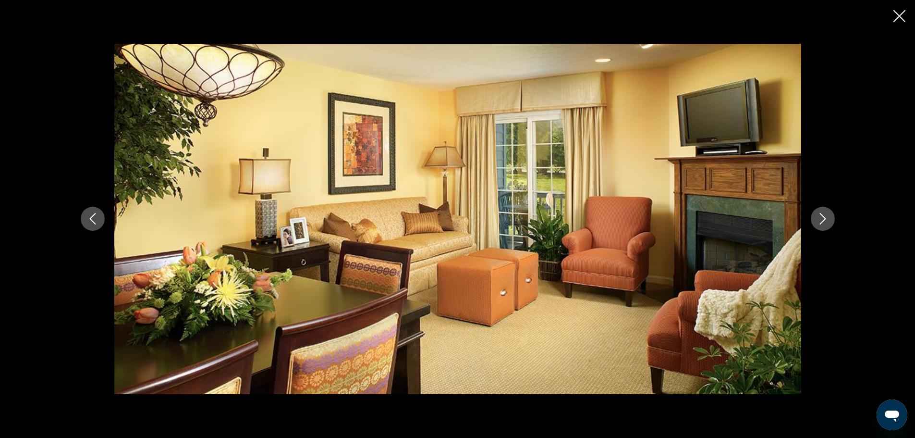
click at [828, 221] on icon "Next image" at bounding box center [823, 219] width 12 height 12
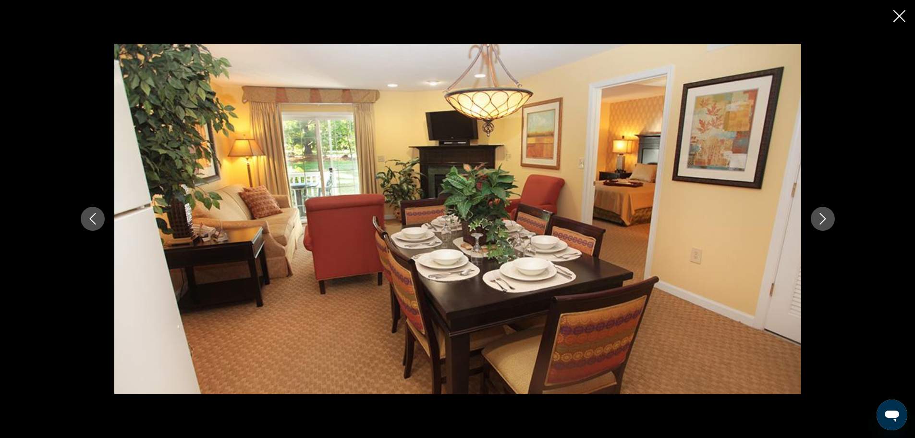
click at [828, 221] on icon "Next image" at bounding box center [823, 219] width 12 height 12
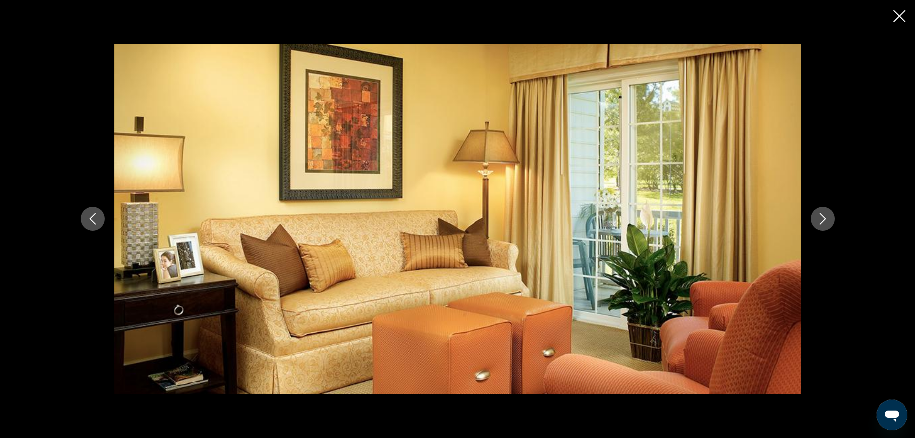
click at [828, 221] on icon "Next image" at bounding box center [823, 219] width 12 height 12
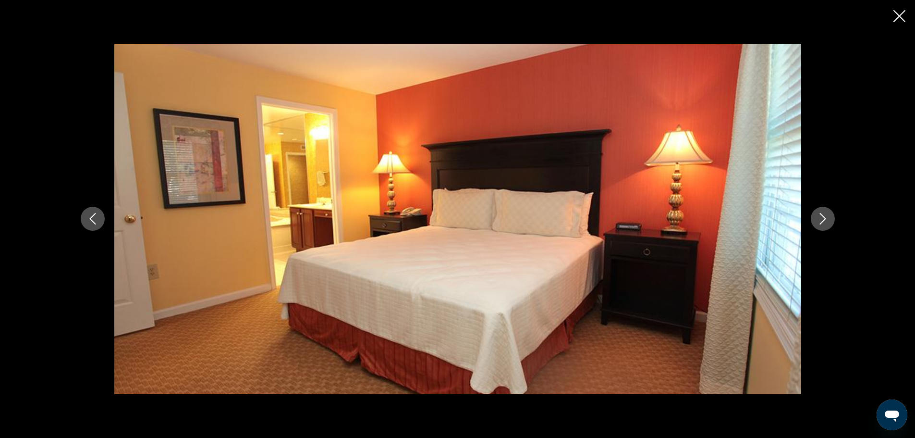
click at [828, 221] on icon "Next image" at bounding box center [823, 219] width 12 height 12
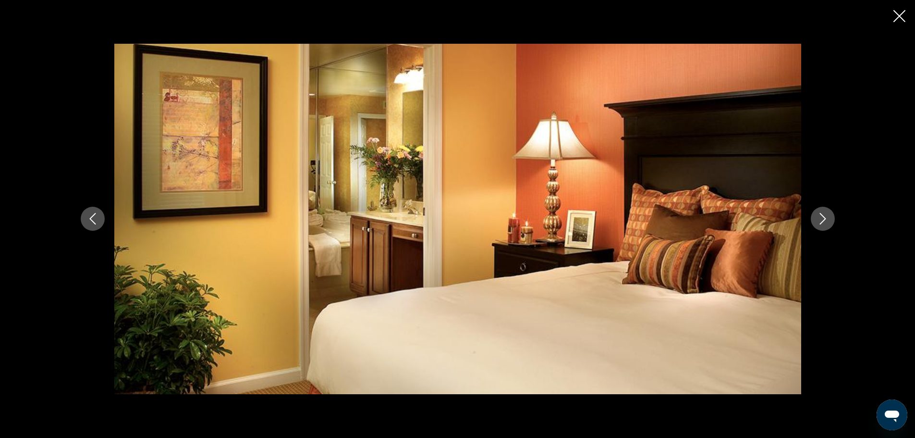
click at [828, 221] on icon "Next image" at bounding box center [823, 219] width 12 height 12
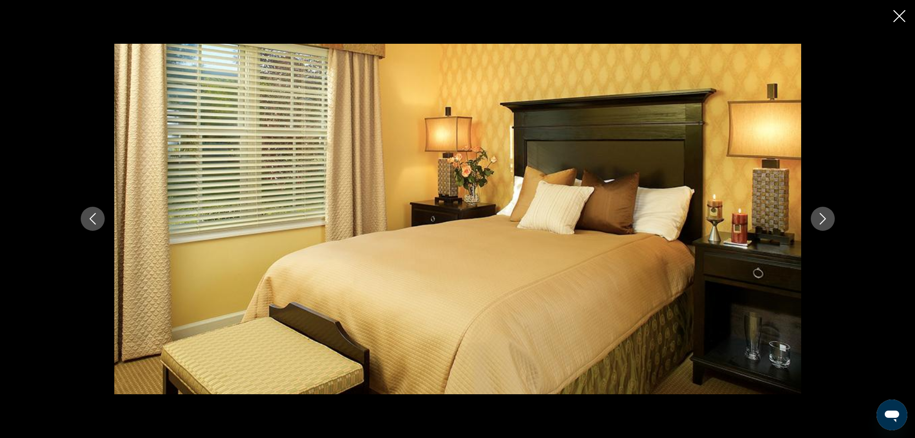
click at [827, 221] on icon "Next image" at bounding box center [823, 219] width 12 height 12
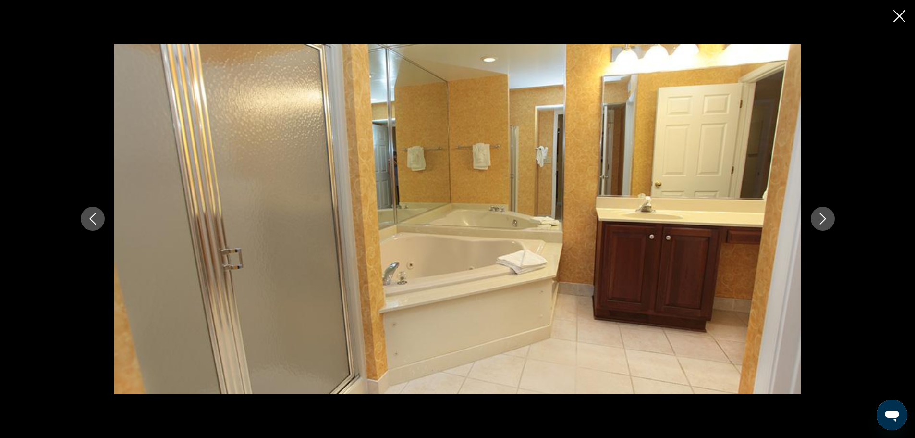
click at [827, 221] on icon "Next image" at bounding box center [823, 219] width 12 height 12
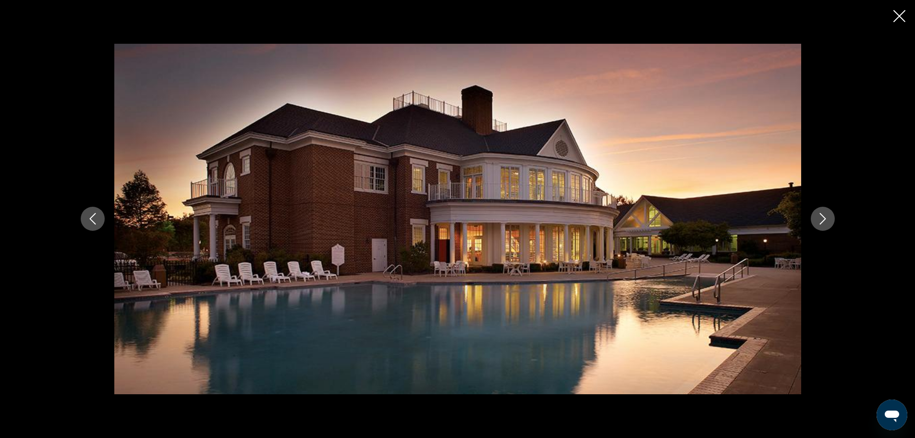
click at [827, 221] on icon "Next image" at bounding box center [823, 219] width 12 height 12
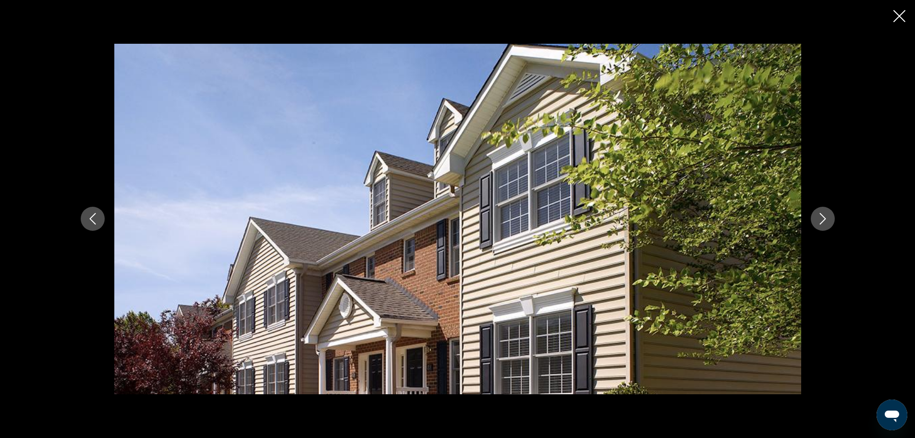
click at [827, 221] on icon "Next image" at bounding box center [823, 219] width 12 height 12
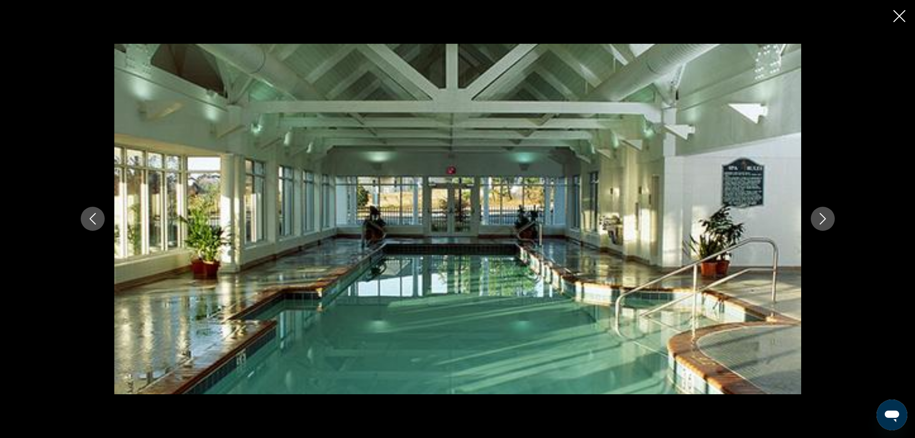
click at [827, 221] on icon "Next image" at bounding box center [823, 219] width 12 height 12
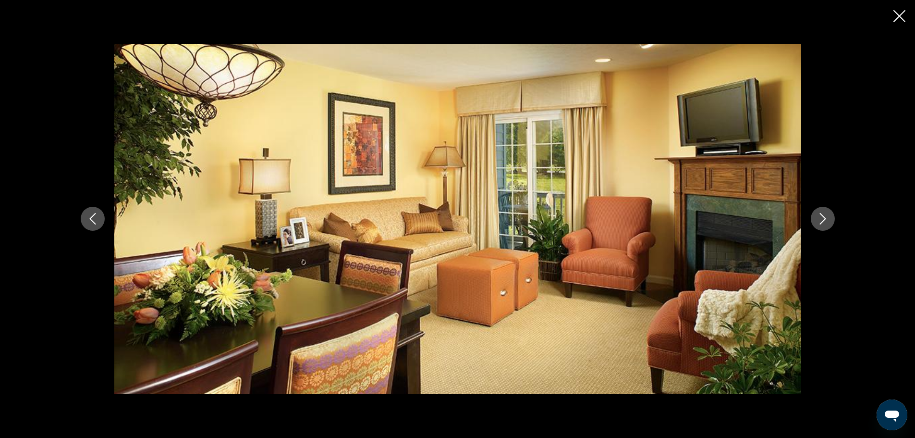
click at [827, 221] on icon "Next image" at bounding box center [823, 219] width 12 height 12
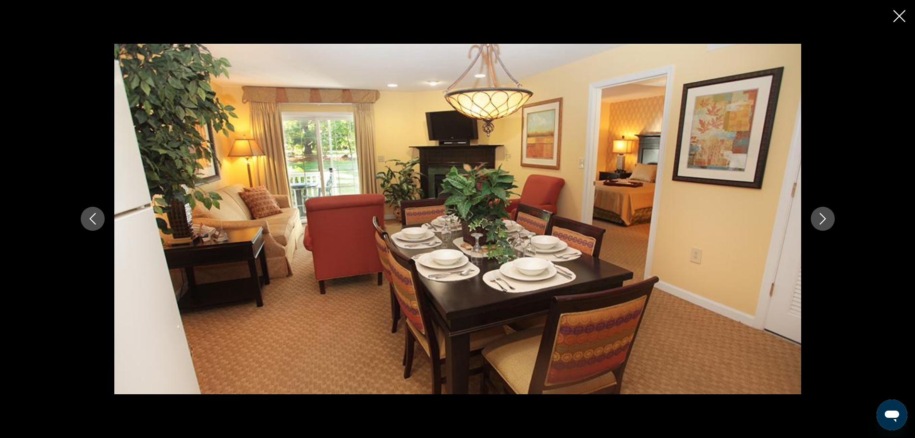
click at [827, 221] on icon "Next image" at bounding box center [823, 219] width 12 height 12
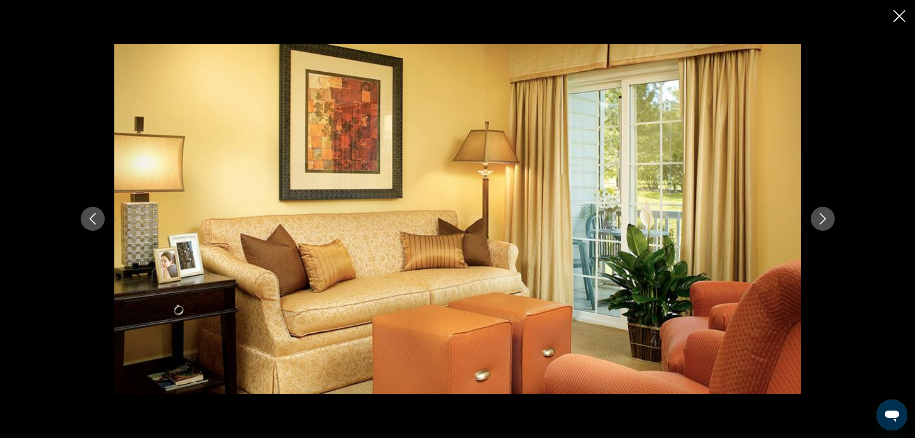
click at [827, 221] on icon "Next image" at bounding box center [823, 219] width 12 height 12
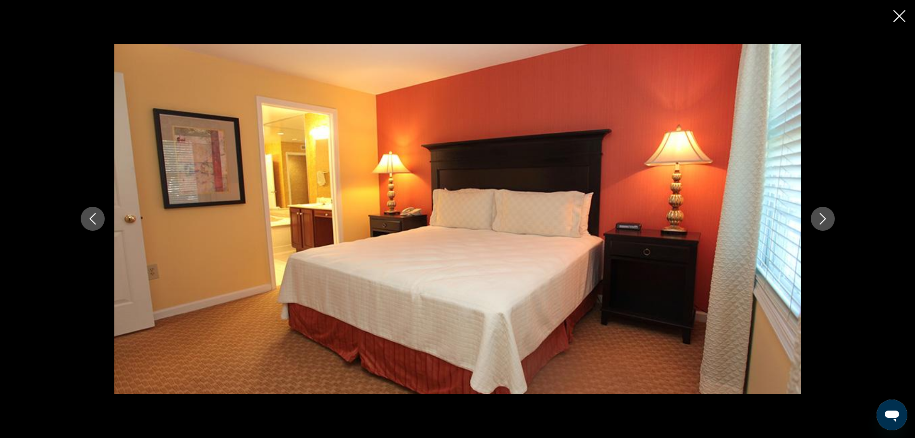
click at [895, 14] on icon "Close slideshow" at bounding box center [900, 16] width 12 height 12
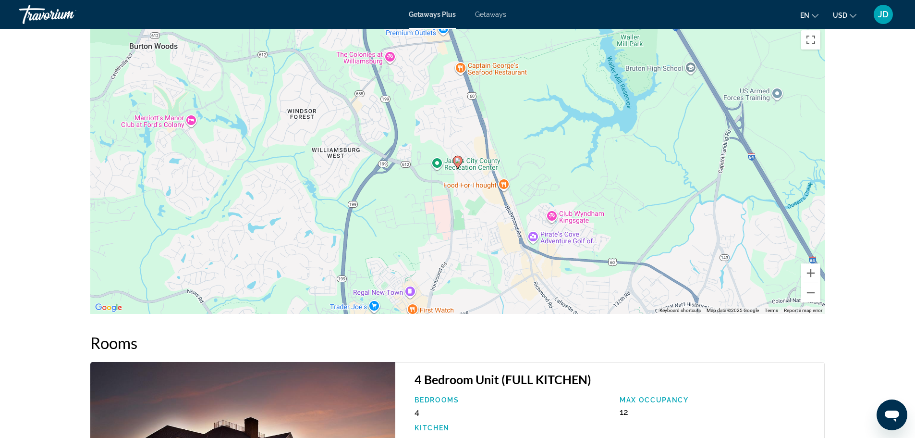
scroll to position [1201, 0]
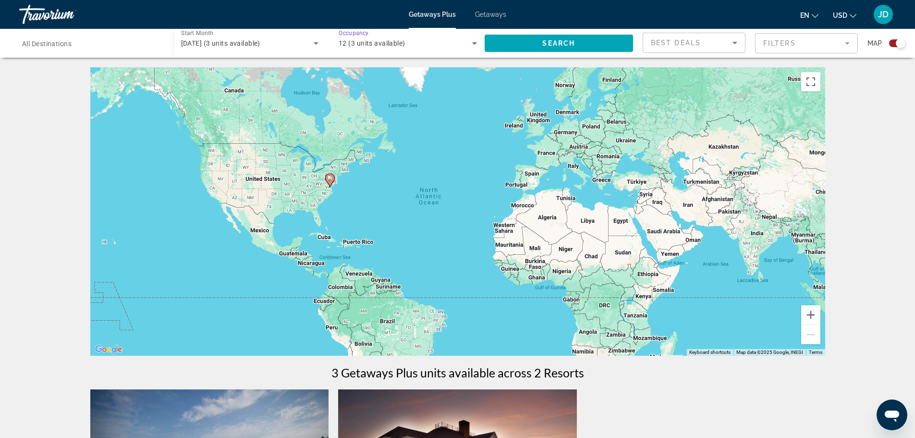
click at [438, 49] on div "12 (3 units available)" at bounding box center [406, 43] width 134 height 12
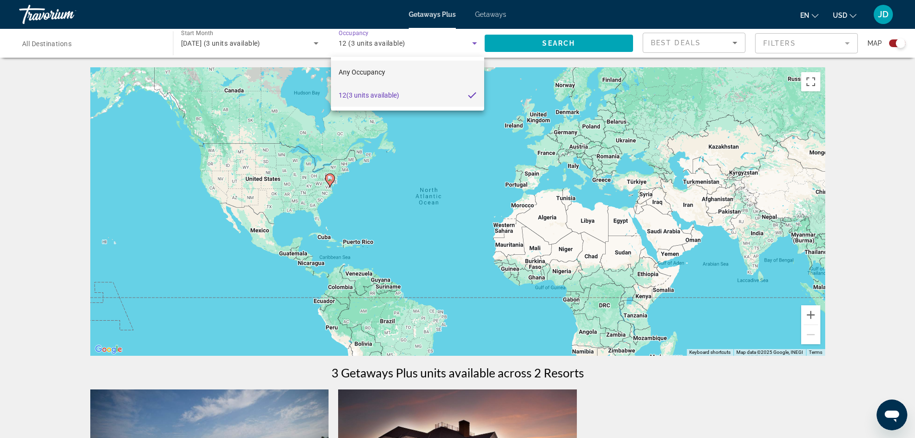
click at [377, 75] on span "Any Occupancy" at bounding box center [362, 72] width 47 height 8
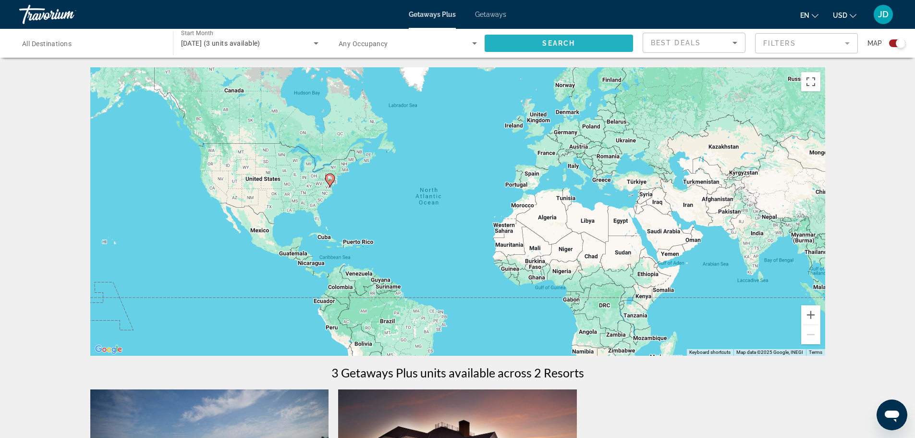
click at [532, 44] on span "Search widget" at bounding box center [559, 43] width 149 height 23
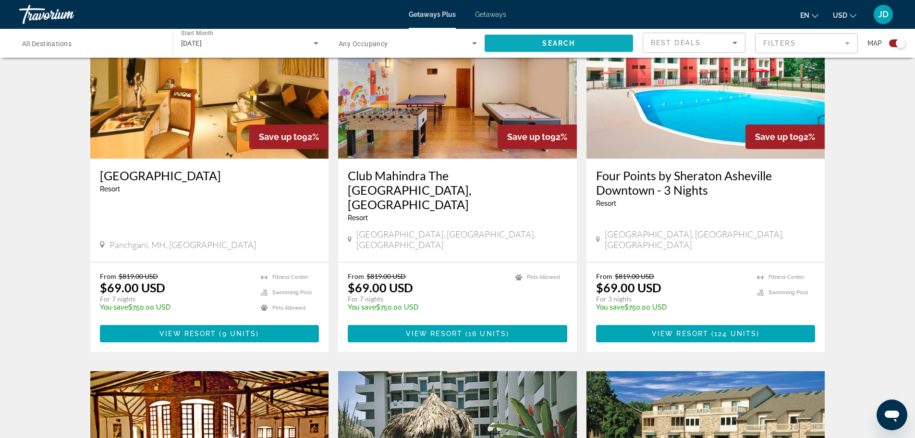
scroll to position [288, 0]
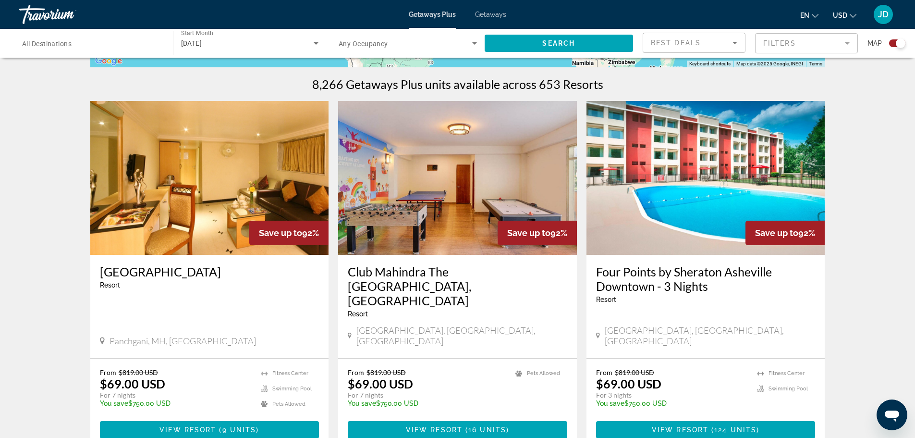
click at [848, 45] on mat-form-field "Filters" at bounding box center [806, 43] width 103 height 20
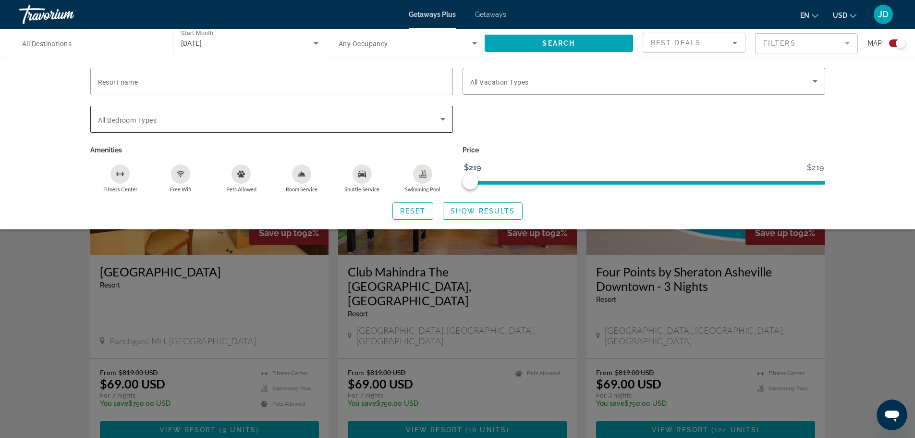
click at [443, 121] on icon "Search widget" at bounding box center [443, 119] width 12 height 12
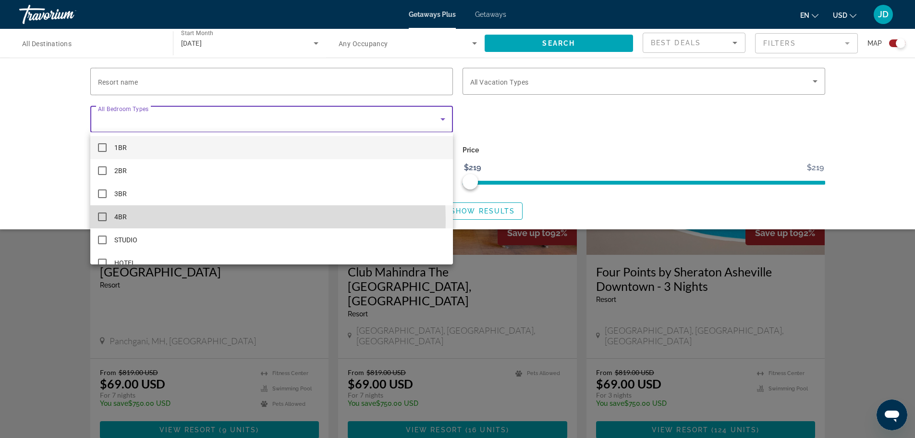
click at [106, 220] on mat-pseudo-checkbox at bounding box center [102, 216] width 9 height 9
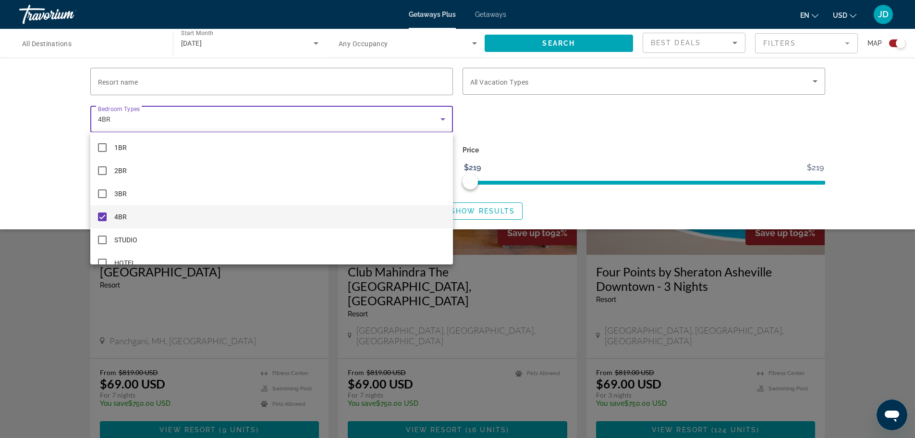
click at [545, 130] on div at bounding box center [457, 219] width 915 height 438
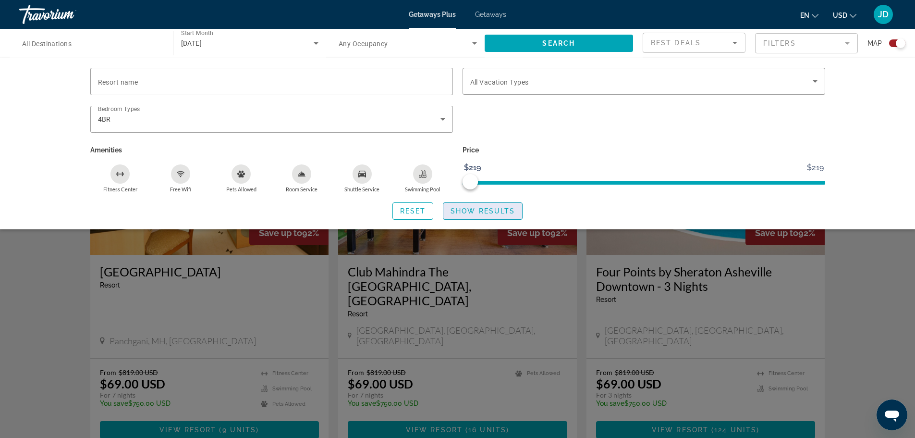
click at [485, 209] on span "Show Results" at bounding box center [483, 211] width 64 height 8
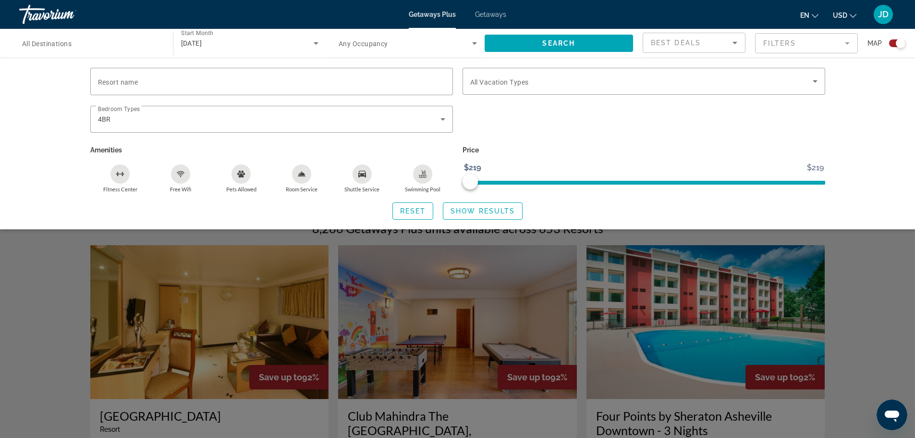
scroll to position [0, 0]
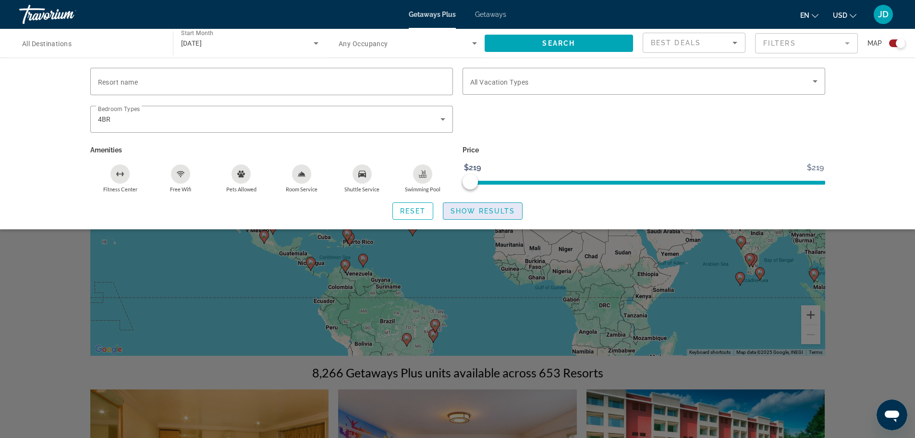
click at [472, 217] on span "Search widget" at bounding box center [482, 210] width 79 height 23
click at [416, 215] on span "Search widget" at bounding box center [413, 210] width 40 height 23
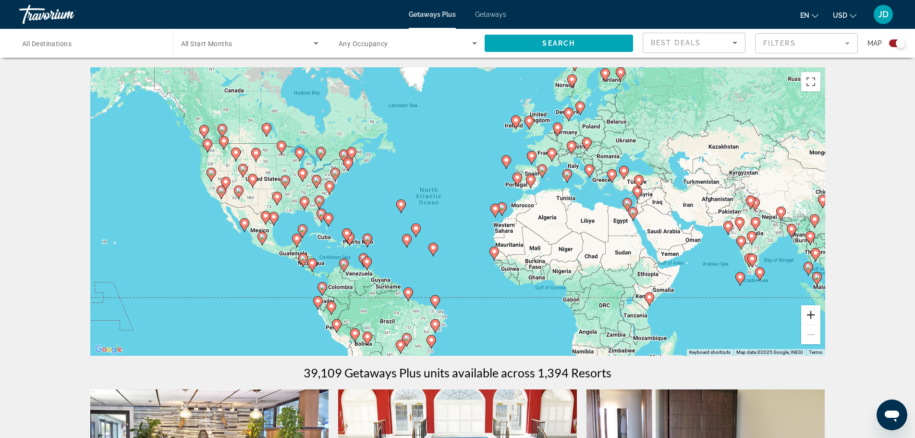
click at [813, 316] on button "Zoom in" at bounding box center [810, 314] width 19 height 19
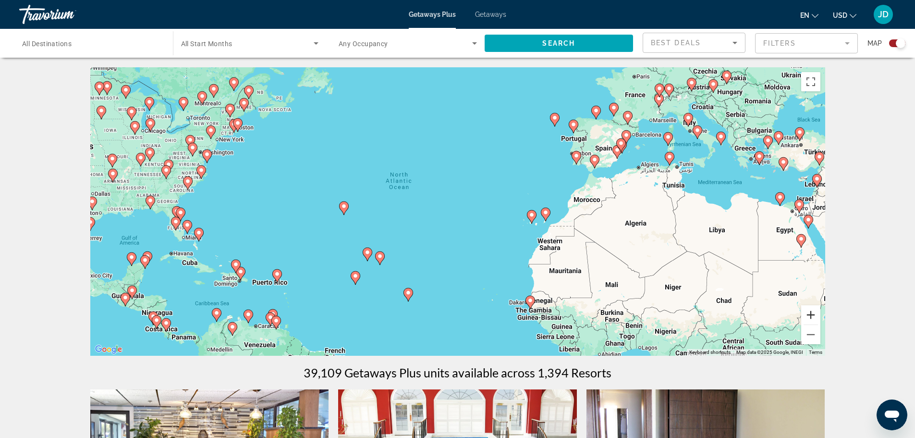
click at [814, 316] on button "Zoom in" at bounding box center [810, 314] width 19 height 19
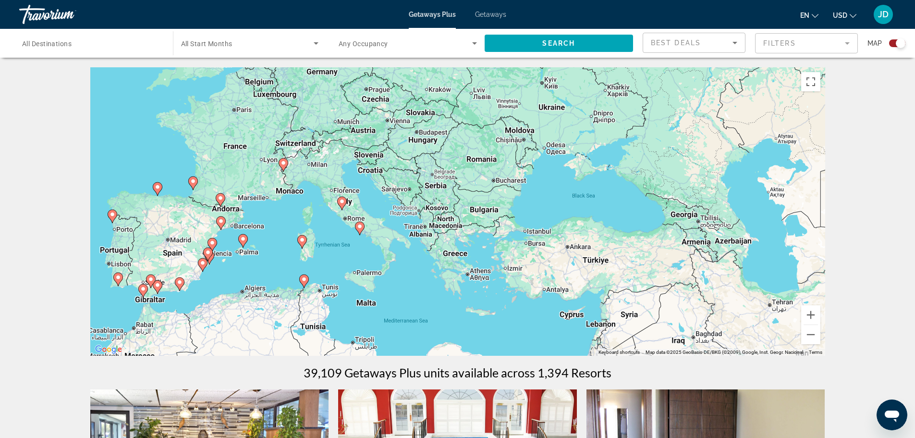
drag, startPoint x: 733, startPoint y: 197, endPoint x: 156, endPoint y: 366, distance: 601.8
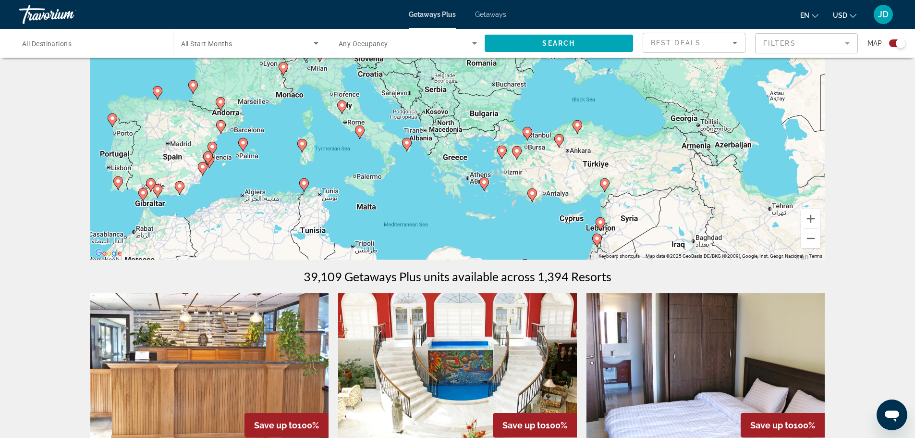
scroll to position [144, 0]
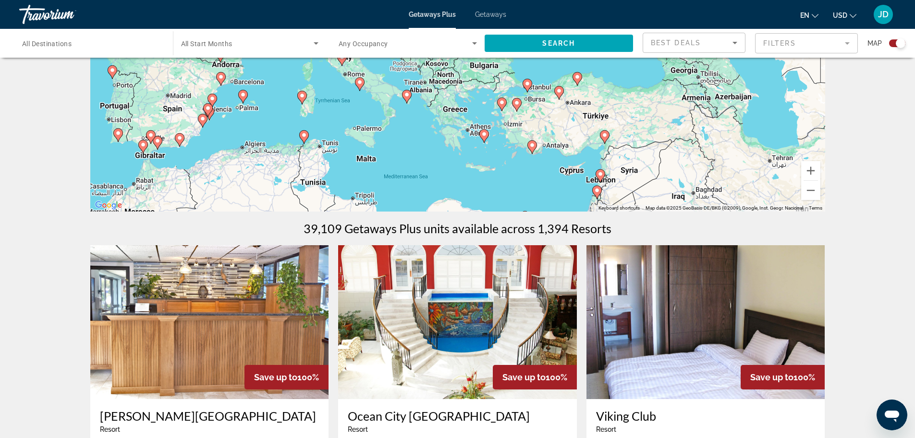
click at [515, 155] on div "To activate drag with keyboard, press Alt + Enter. Once in keyboard drag state,…" at bounding box center [457, 67] width 735 height 288
click at [816, 192] on button "Zoom out" at bounding box center [810, 190] width 19 height 19
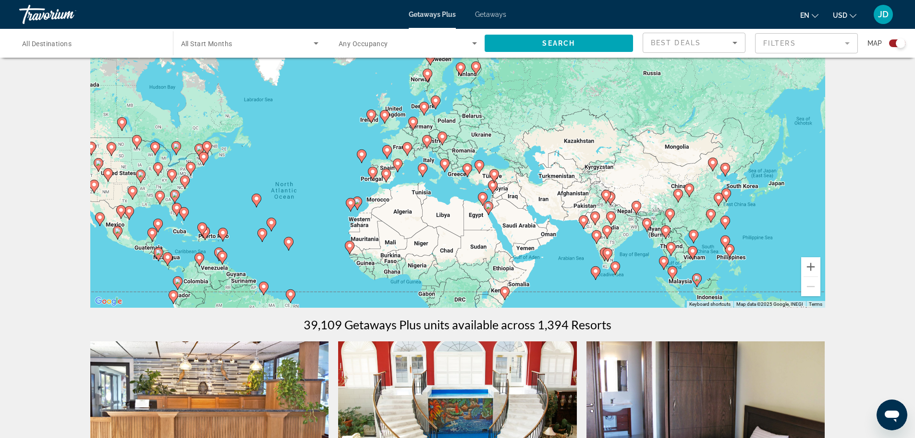
scroll to position [0, 0]
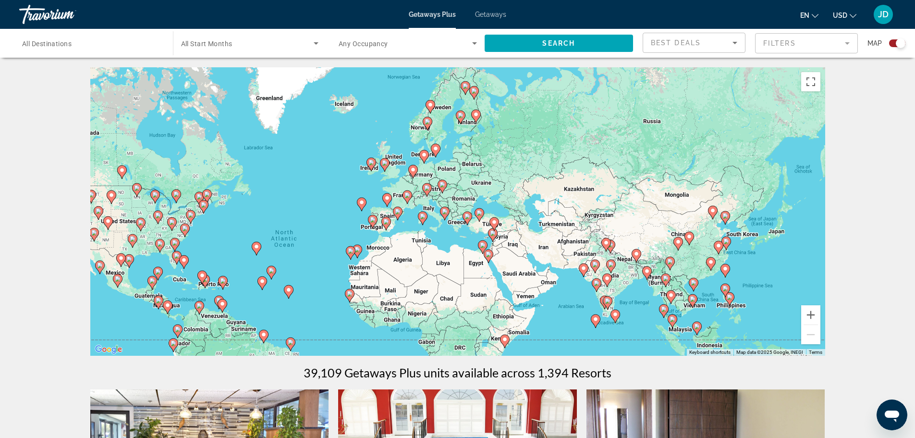
click at [422, 216] on image "Main content" at bounding box center [423, 216] width 6 height 6
type input "**********"
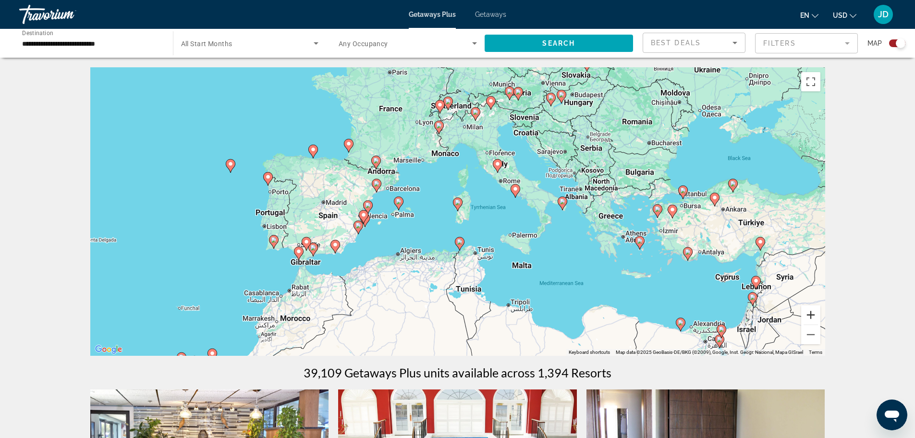
click at [804, 311] on button "Zoom in" at bounding box center [810, 314] width 19 height 19
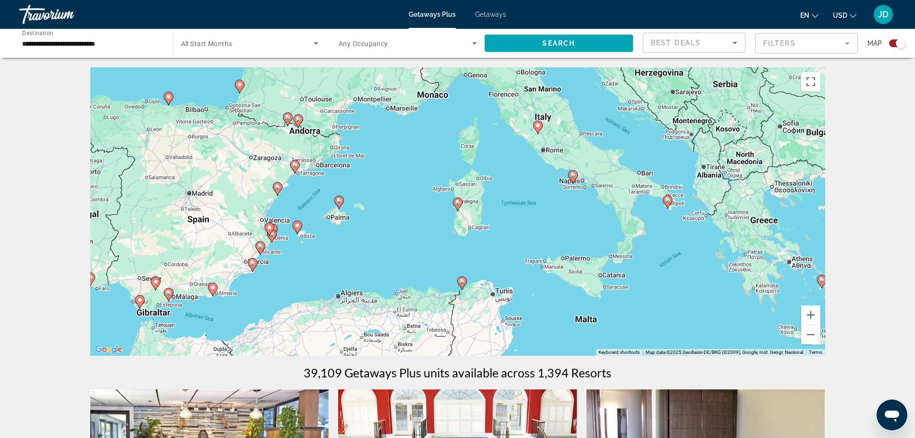
click at [531, 224] on div "To activate drag with keyboard, press Alt + Enter. Once in keyboard drag state,…" at bounding box center [457, 211] width 735 height 288
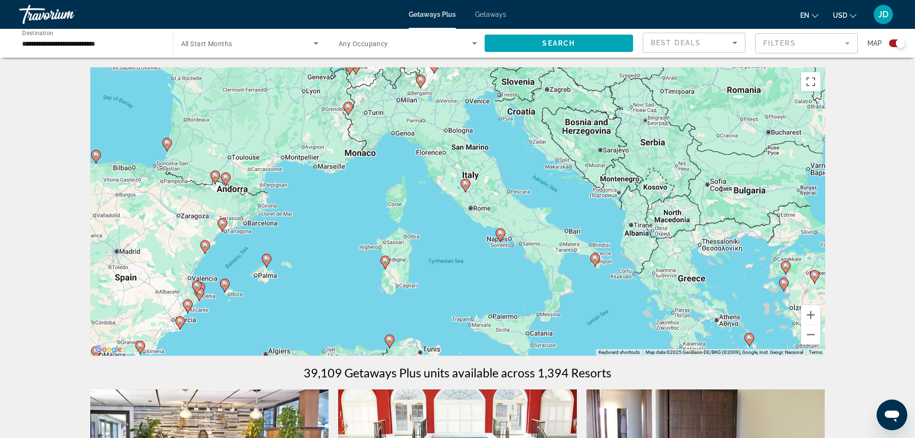
drag, startPoint x: 531, startPoint y: 224, endPoint x: 456, endPoint y: 283, distance: 95.5
click at [456, 283] on div "To activate drag with keyboard, press Alt + Enter. Once in keyboard drag state,…" at bounding box center [457, 211] width 735 height 288
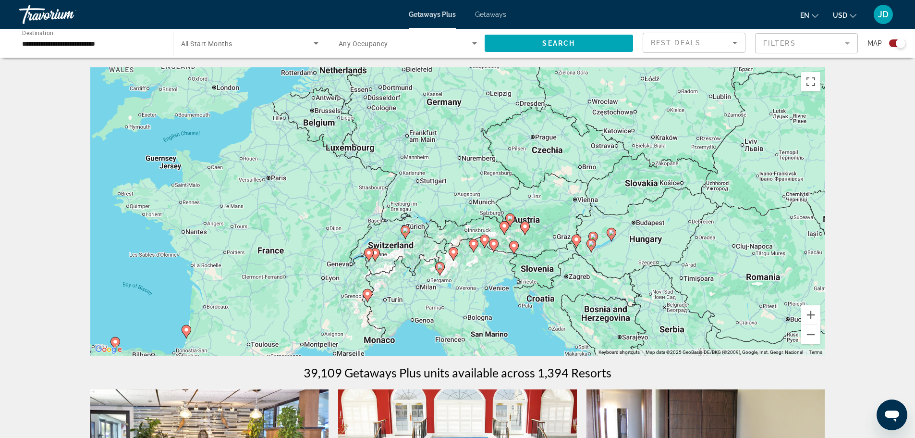
drag, startPoint x: 502, startPoint y: 128, endPoint x: 522, endPoint y: 316, distance: 189.4
click at [522, 316] on div "To activate drag with keyboard, press Alt + Enter. Once in keyboard drag state,…" at bounding box center [457, 211] width 735 height 288
click at [537, 199] on div "To activate drag with keyboard, press Alt + Enter. Once in keyboard drag state,…" at bounding box center [457, 211] width 735 height 288
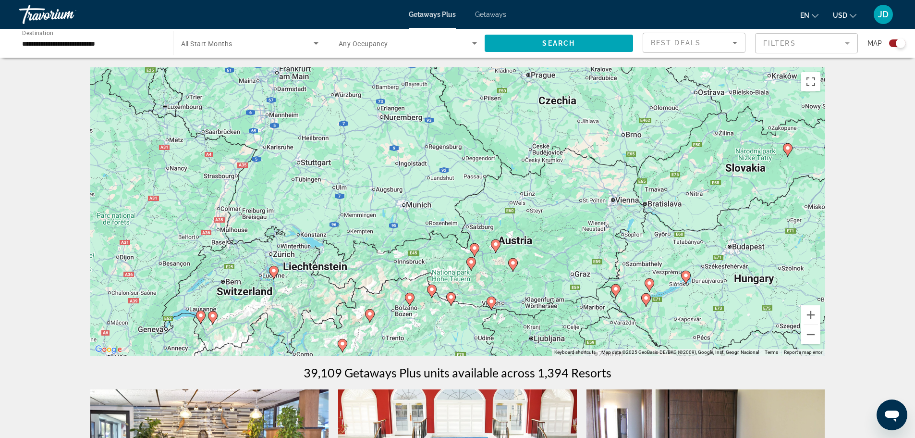
scroll to position [48, 0]
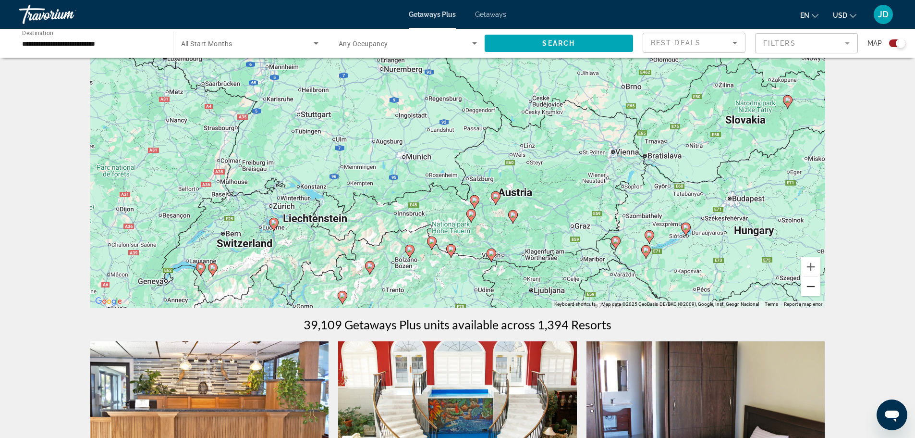
click at [809, 288] on button "Zoom out" at bounding box center [810, 286] width 19 height 19
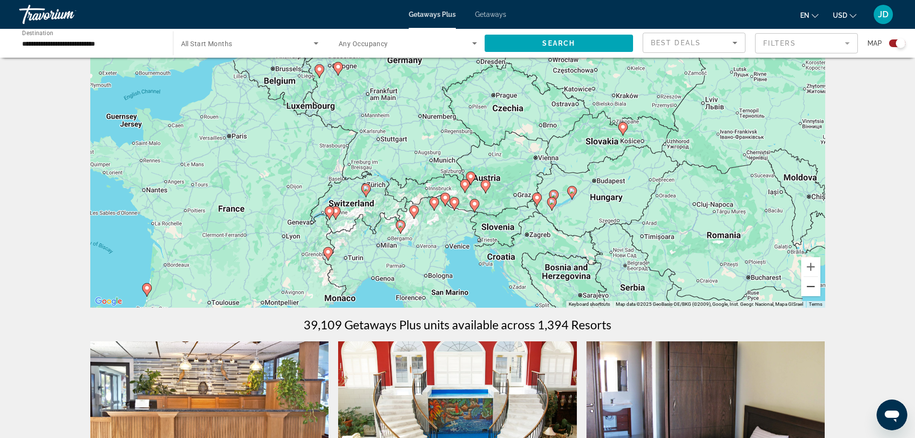
click at [809, 288] on button "Zoom out" at bounding box center [810, 286] width 19 height 19
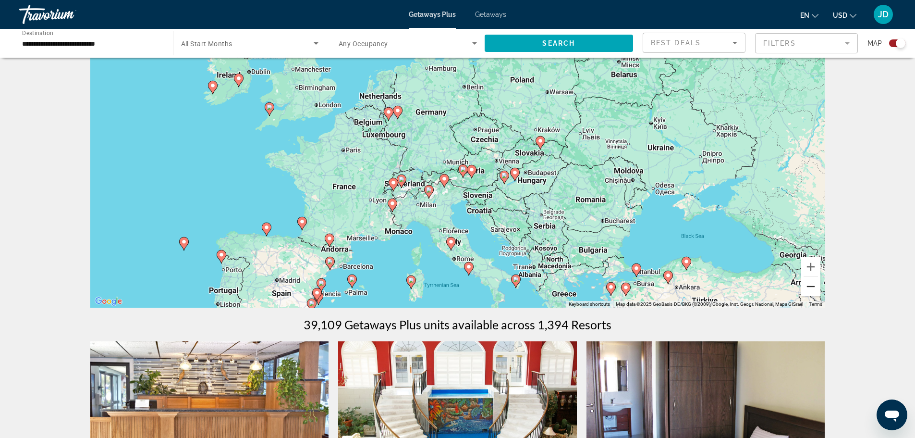
click at [811, 286] on button "Zoom out" at bounding box center [810, 286] width 19 height 19
